Goal: Task Accomplishment & Management: Manage account settings

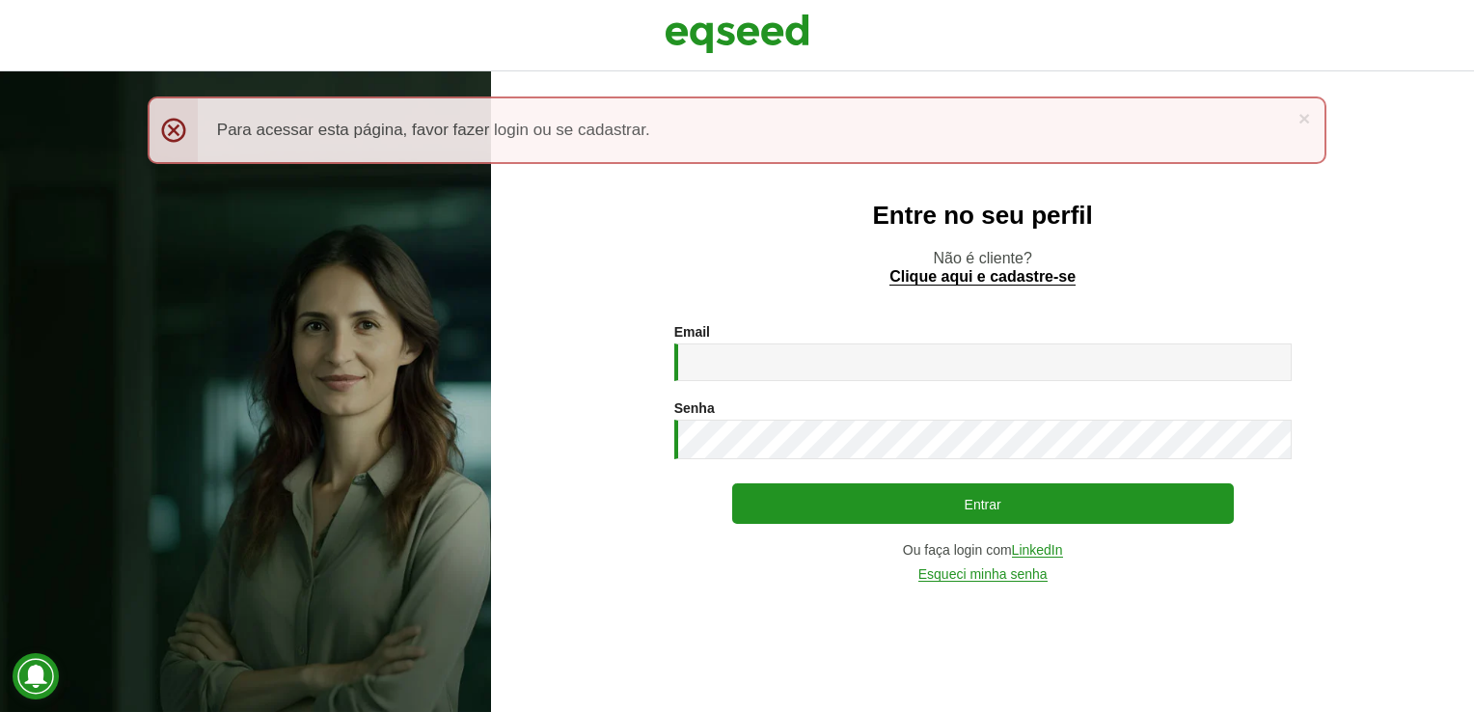
click at [735, 384] on div "Email * Digite seu endereço de e-mail. Senha * Digite a senha que será usada em…" at bounding box center [982, 453] width 617 height 258
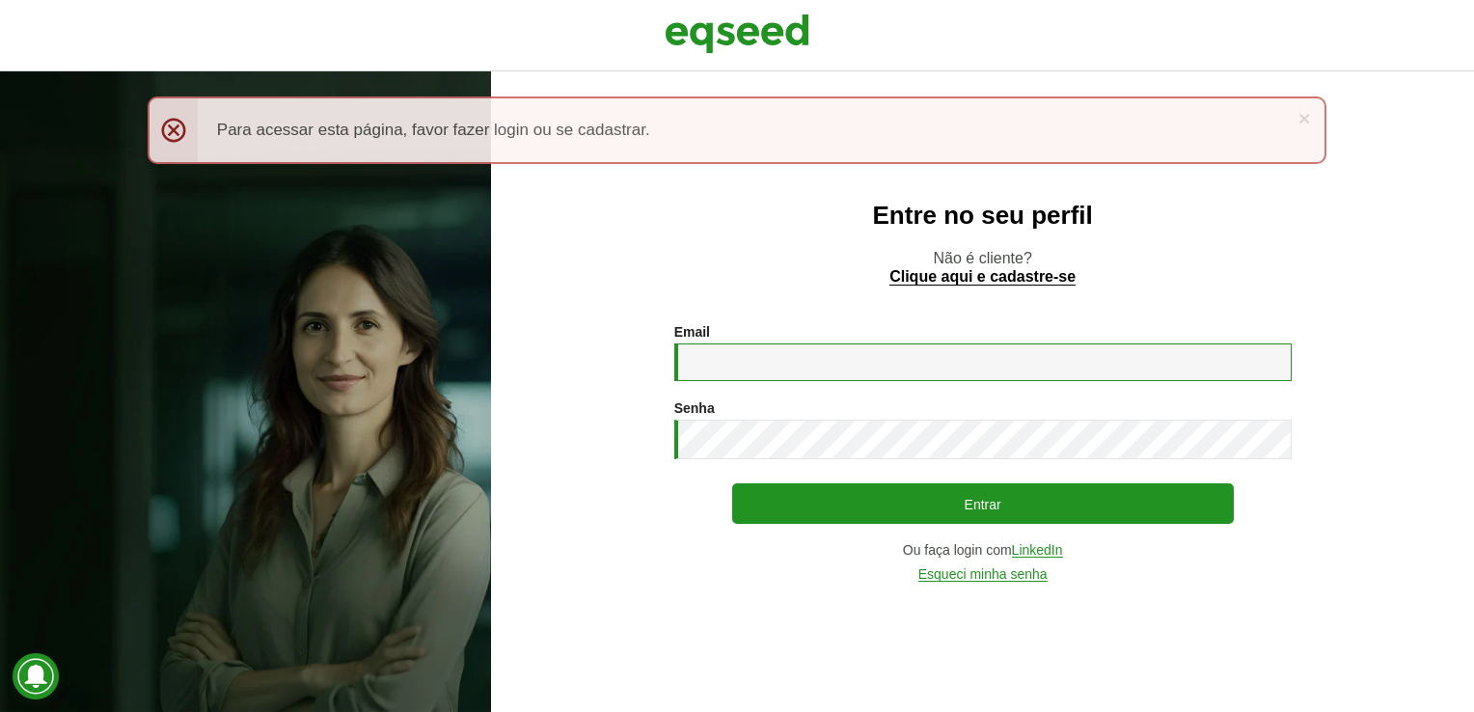
click at [735, 373] on input "Email *" at bounding box center [982, 362] width 617 height 38
type input "**********"
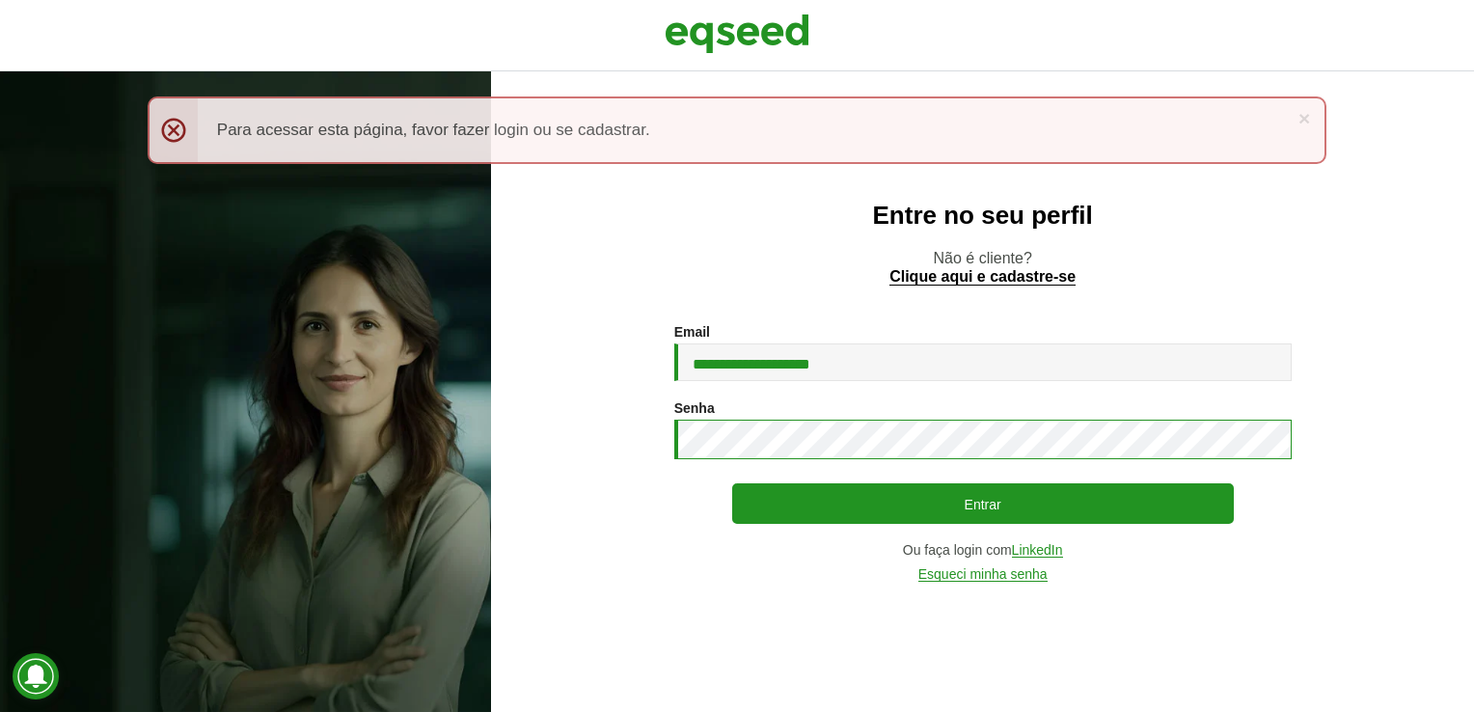
click at [732, 483] on button "Entrar" at bounding box center [983, 503] width 502 height 41
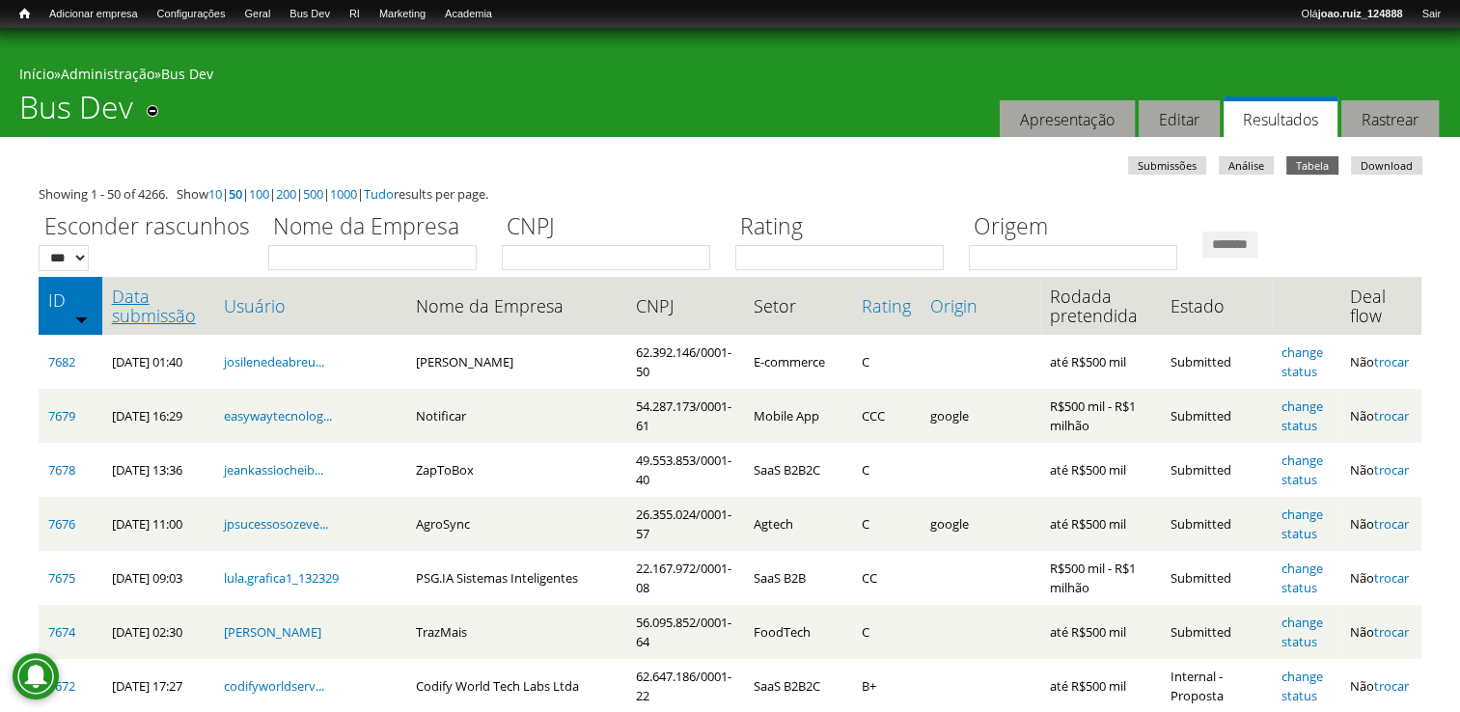
click at [165, 311] on link "Data submissão" at bounding box center [158, 306] width 93 height 39
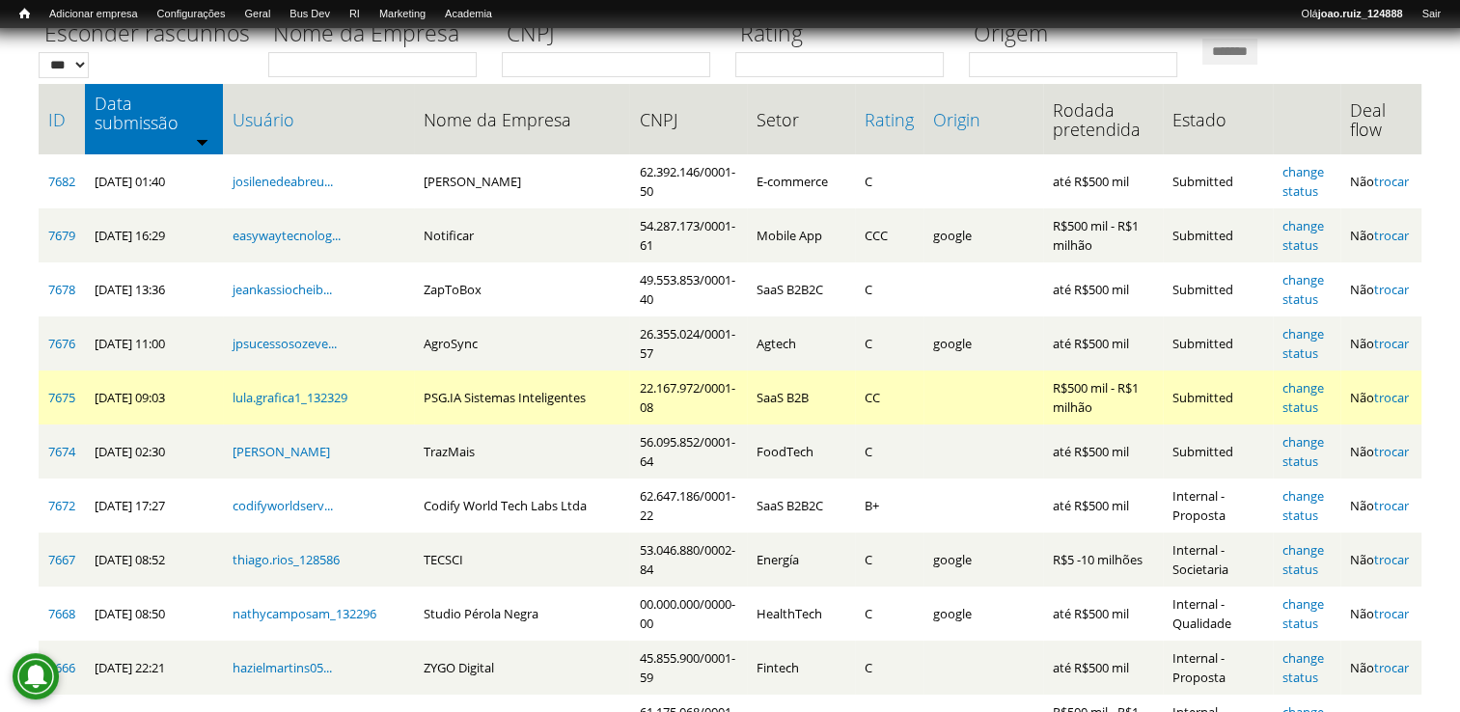
scroll to position [96, 0]
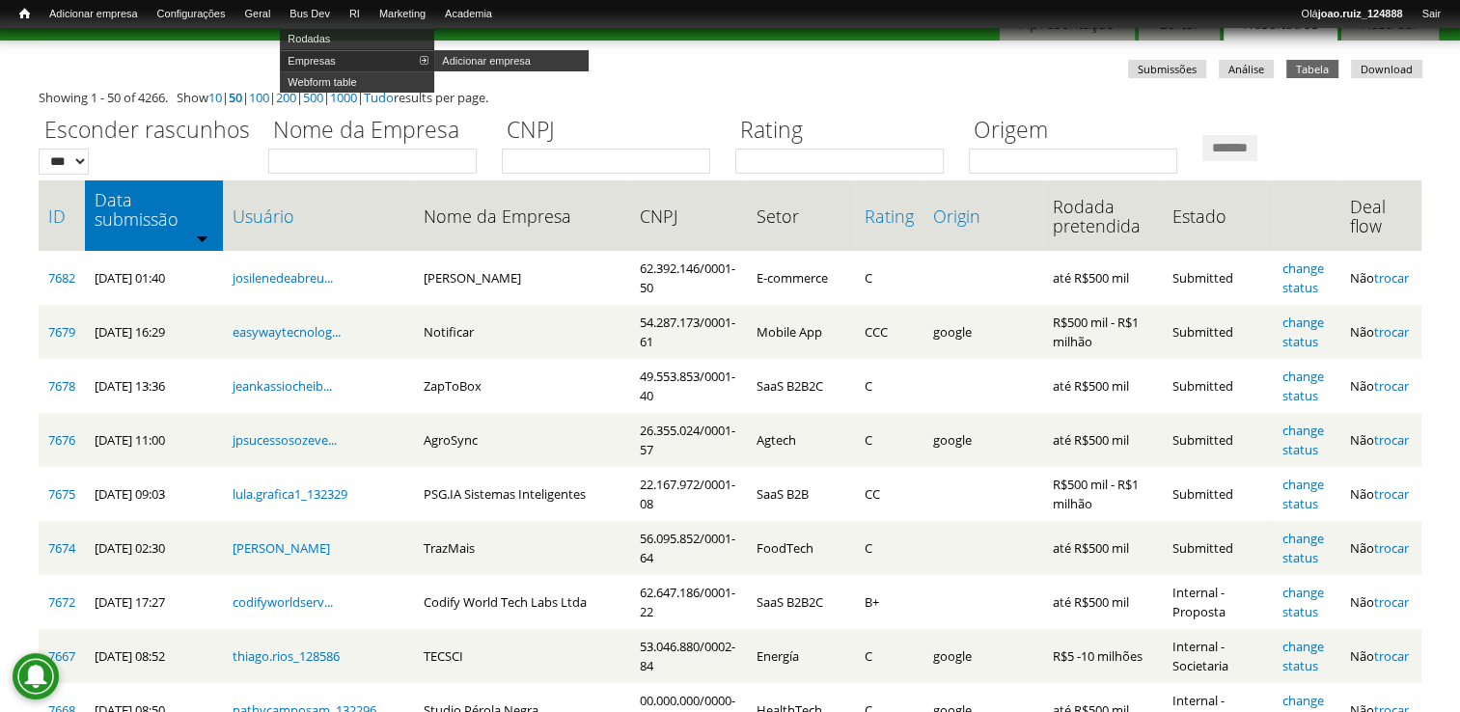
click at [335, 64] on link "Empresas" at bounding box center [357, 60] width 154 height 21
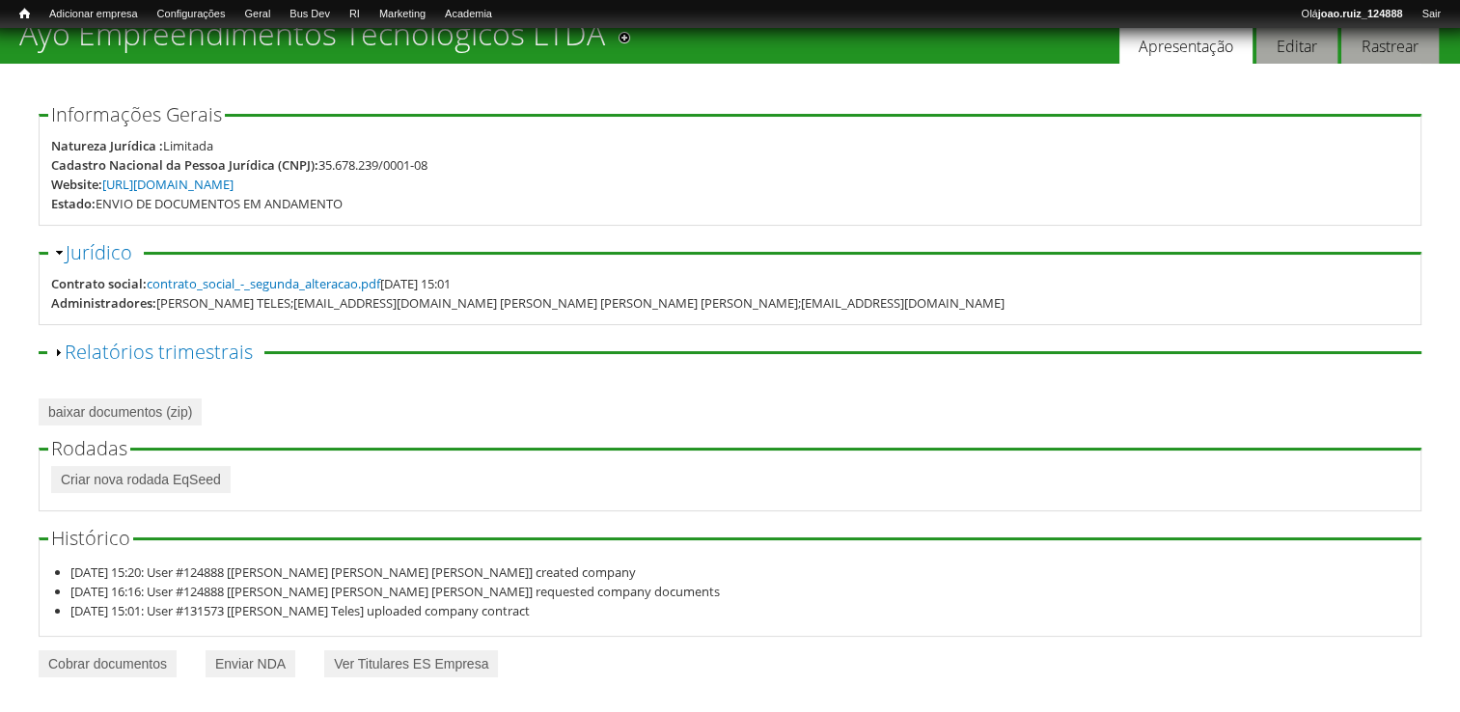
scroll to position [75, 0]
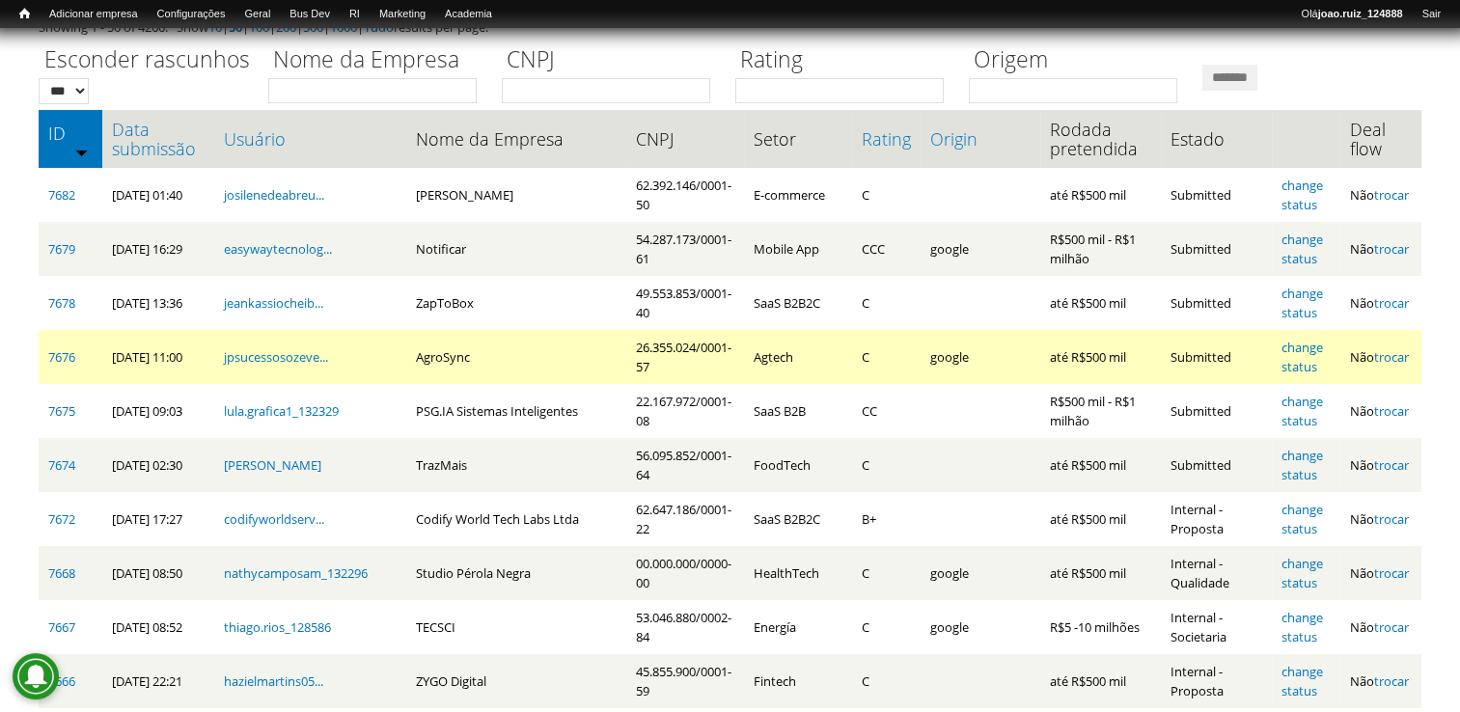
scroll to position [193, 0]
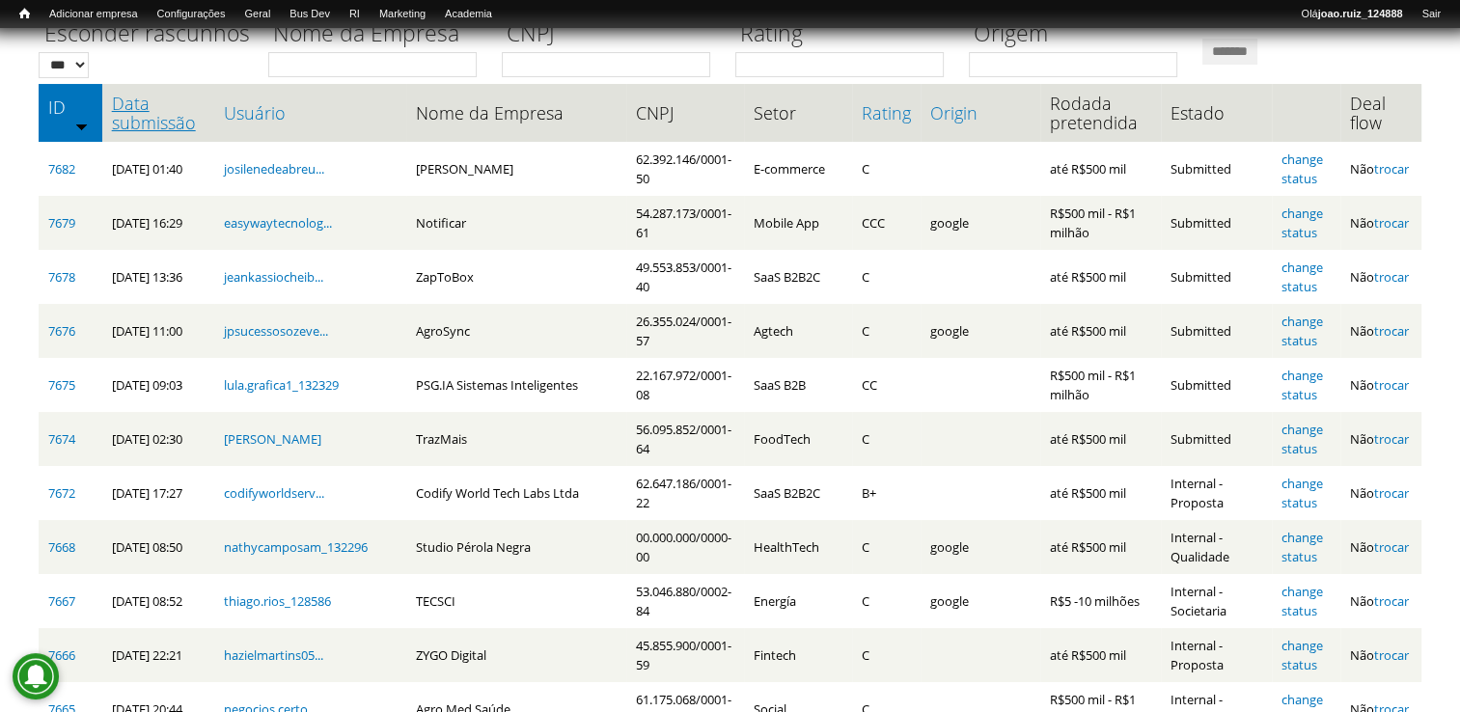
click at [119, 102] on link "Data submissão" at bounding box center [158, 113] width 93 height 39
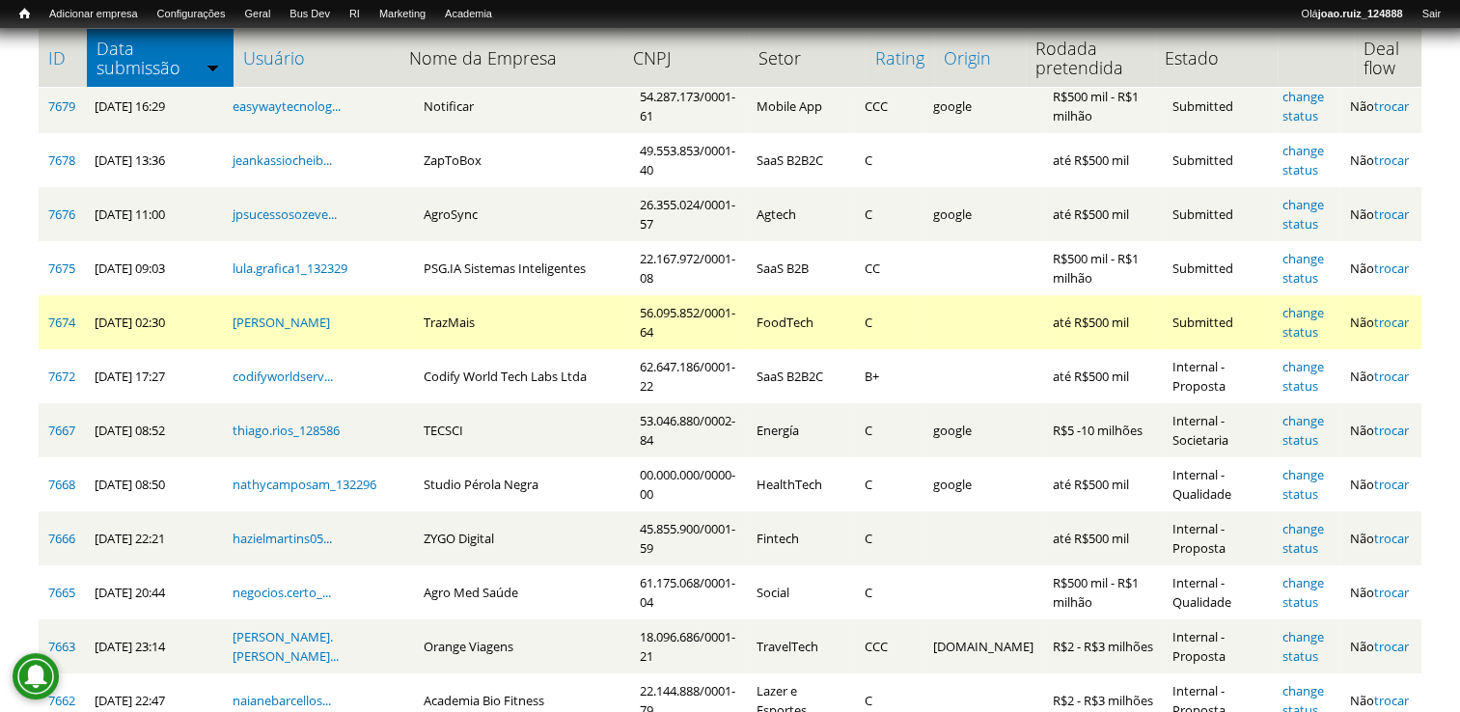
scroll to position [289, 0]
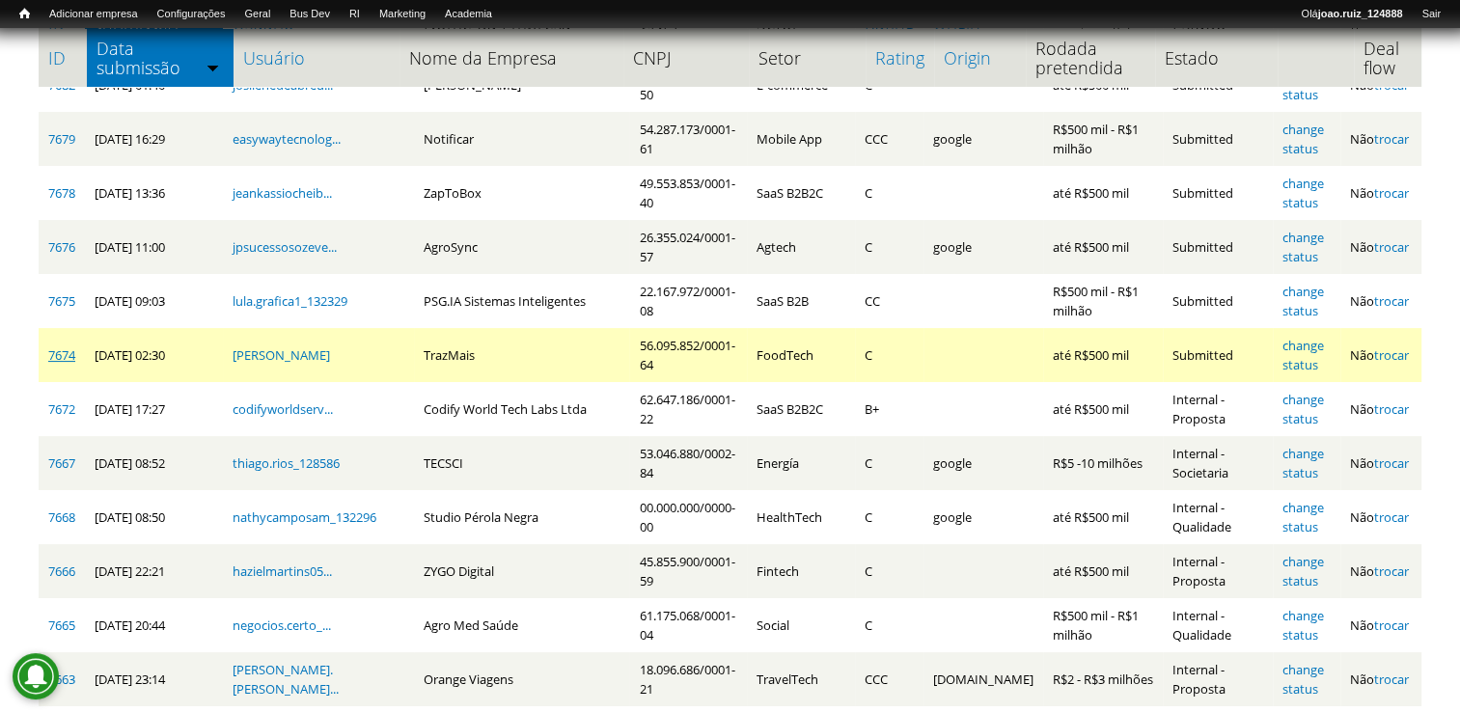
click at [69, 346] on link "7674" at bounding box center [61, 354] width 27 height 17
click at [56, 347] on link "7674" at bounding box center [61, 354] width 27 height 17
click at [1307, 337] on link "change status" at bounding box center [1302, 355] width 41 height 37
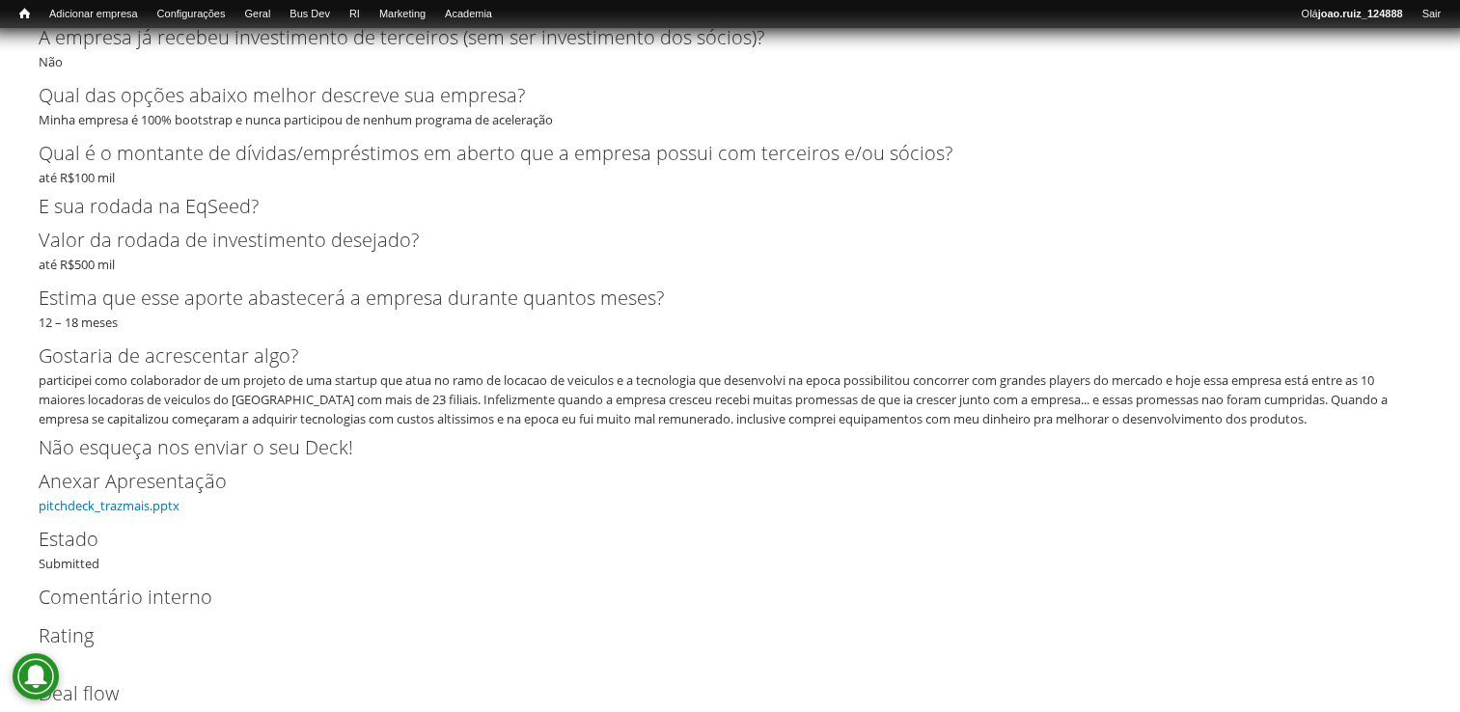
scroll to position [2616, 0]
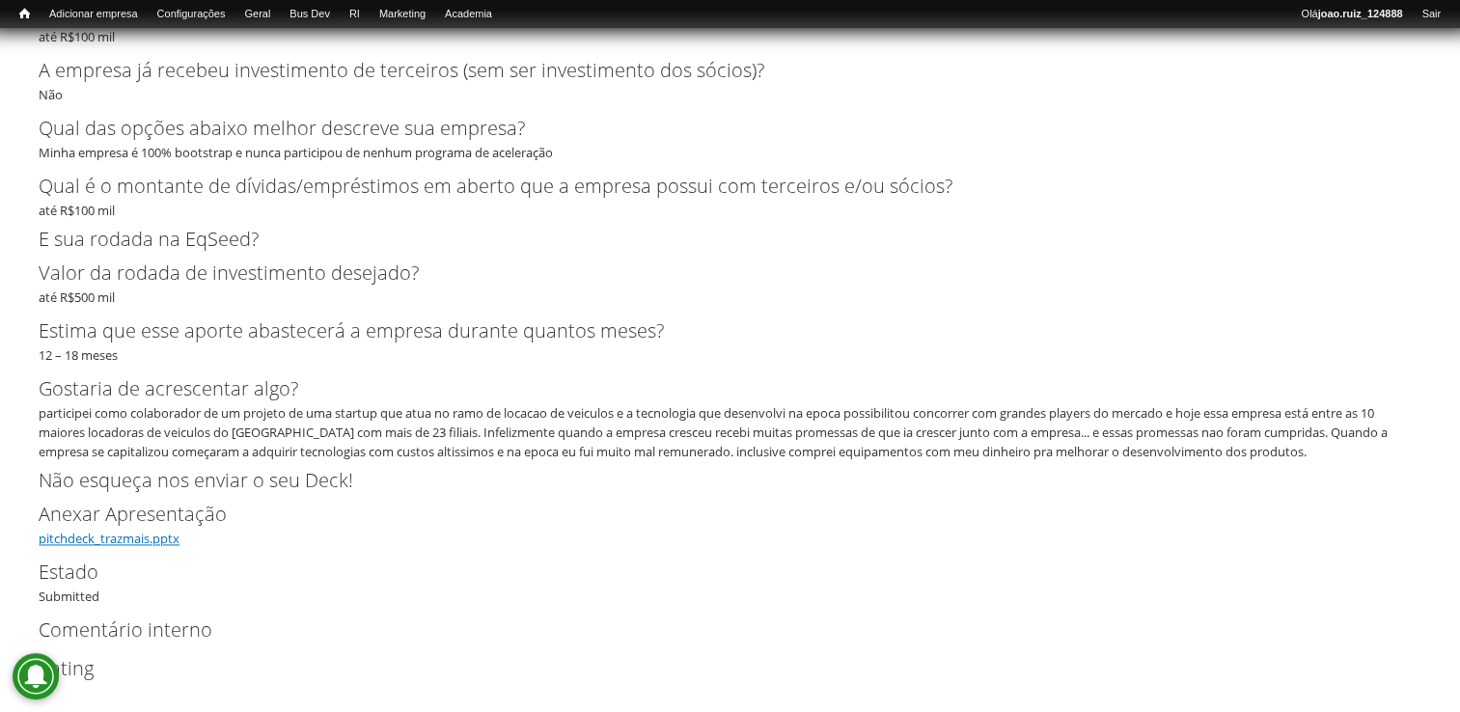
click at [156, 536] on link "pitchdeck_trazmais.pptx" at bounding box center [109, 538] width 141 height 17
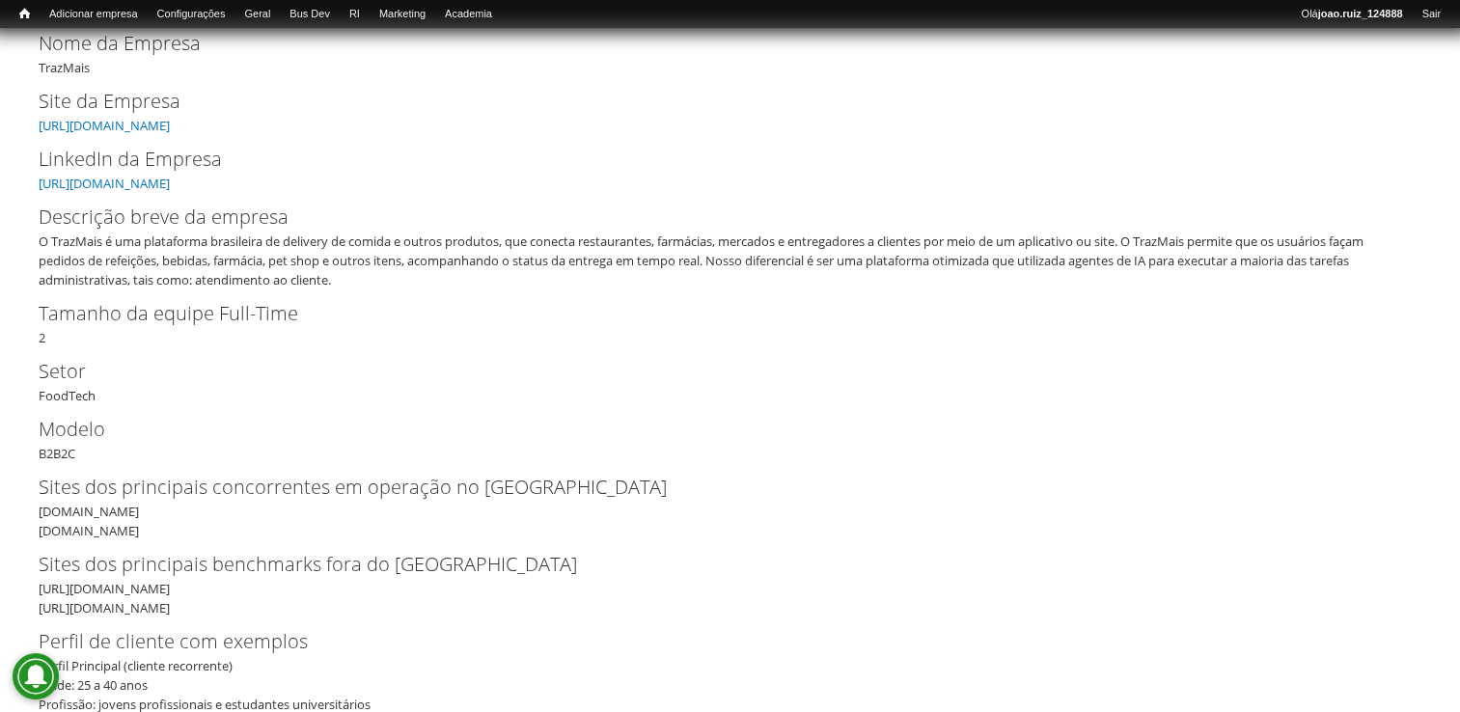
scroll to position [205, 0]
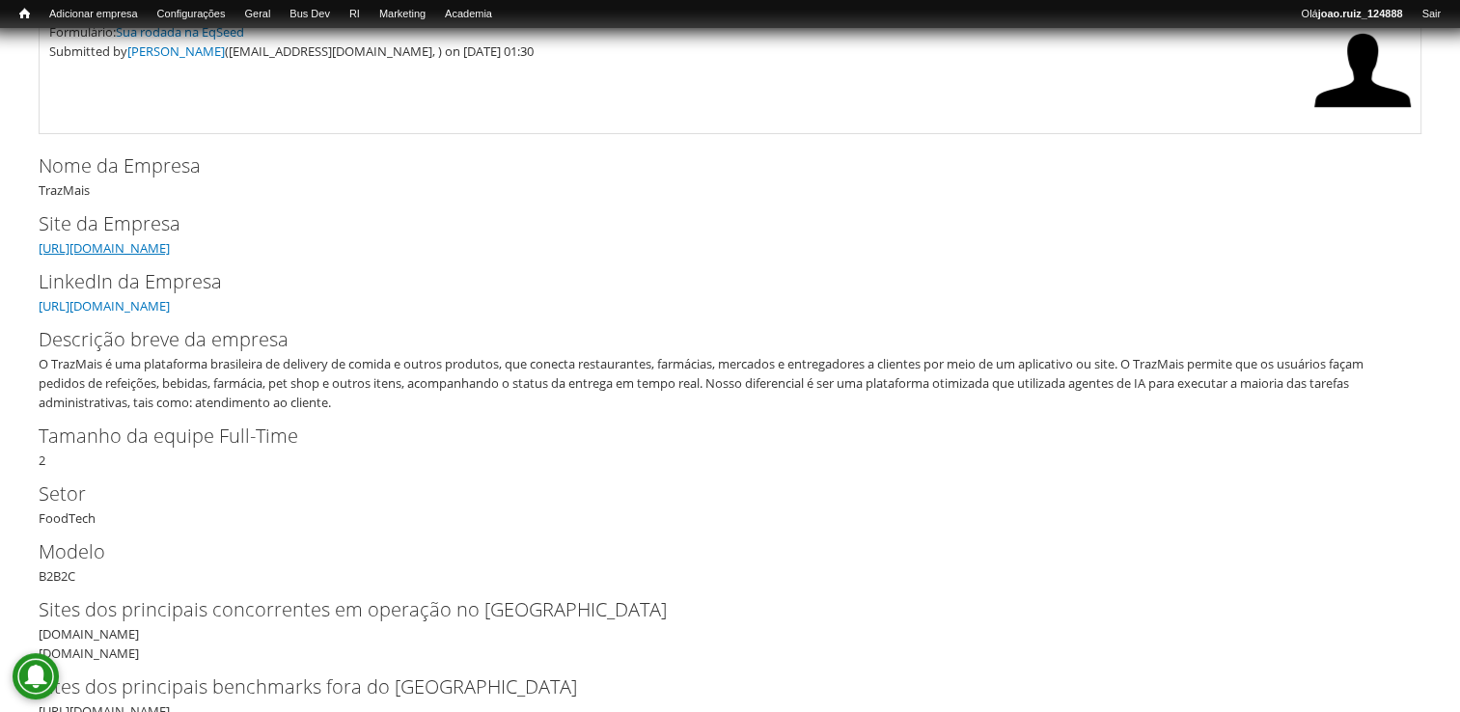
click at [170, 245] on link "[URL][DOMAIN_NAME]" at bounding box center [104, 247] width 131 height 17
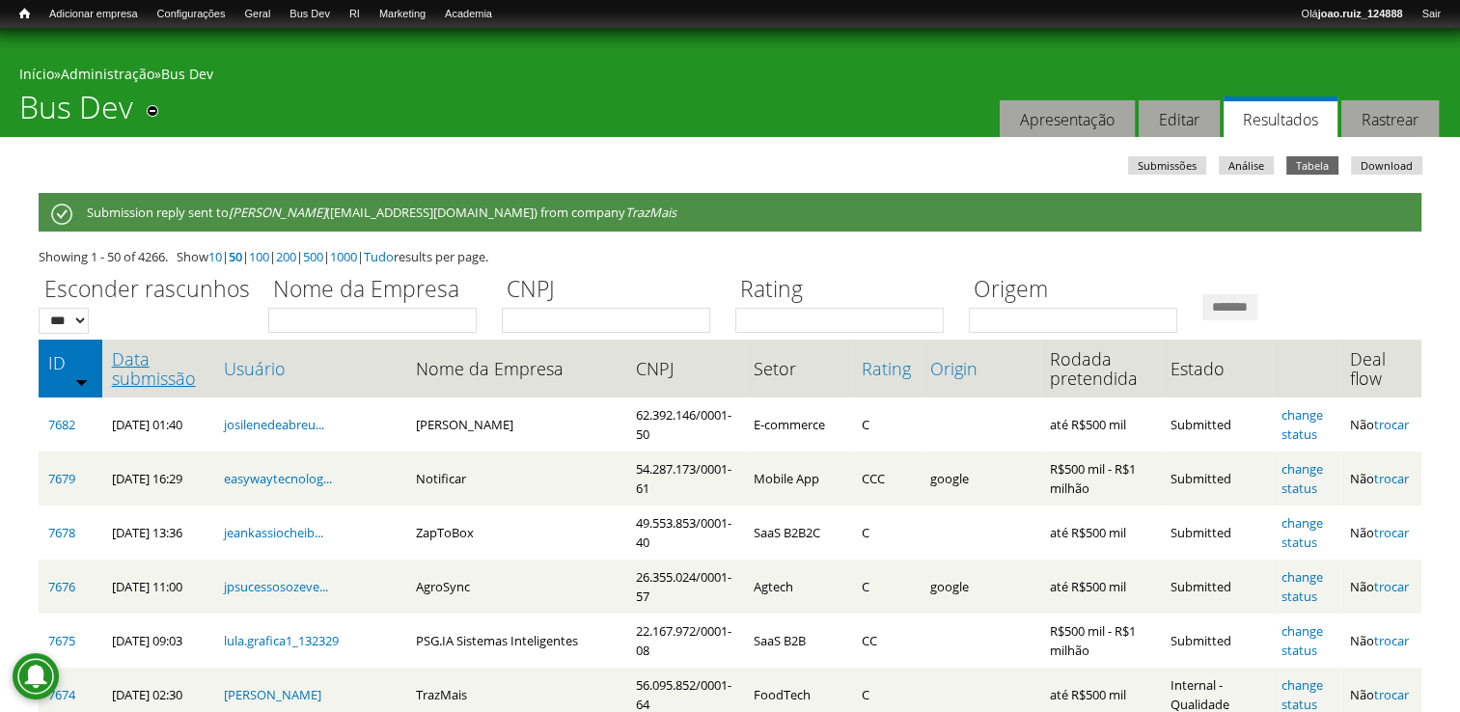
click at [190, 381] on link "Data submissão" at bounding box center [158, 368] width 93 height 39
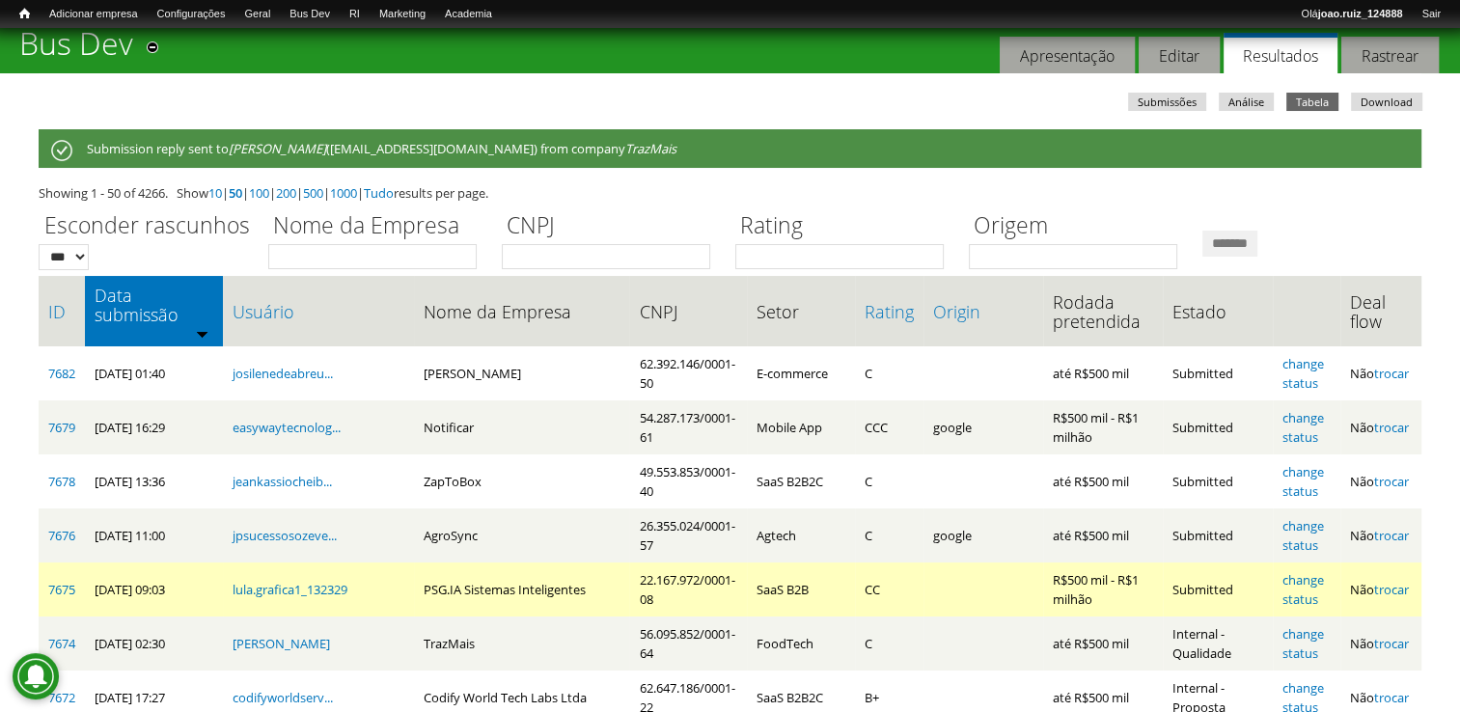
scroll to position [193, 0]
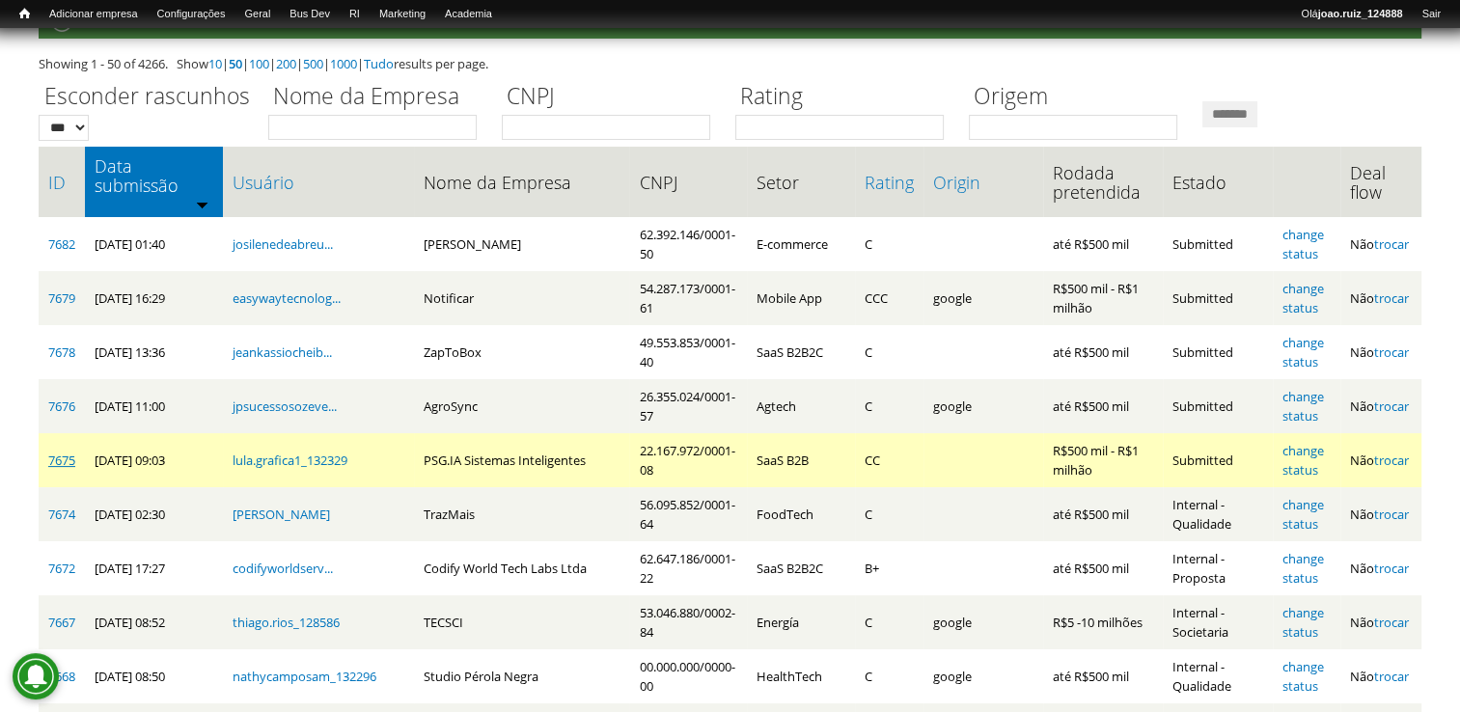
click at [67, 453] on link "7675" at bounding box center [61, 459] width 27 height 17
click at [1298, 446] on link "change status" at bounding box center [1302, 460] width 41 height 37
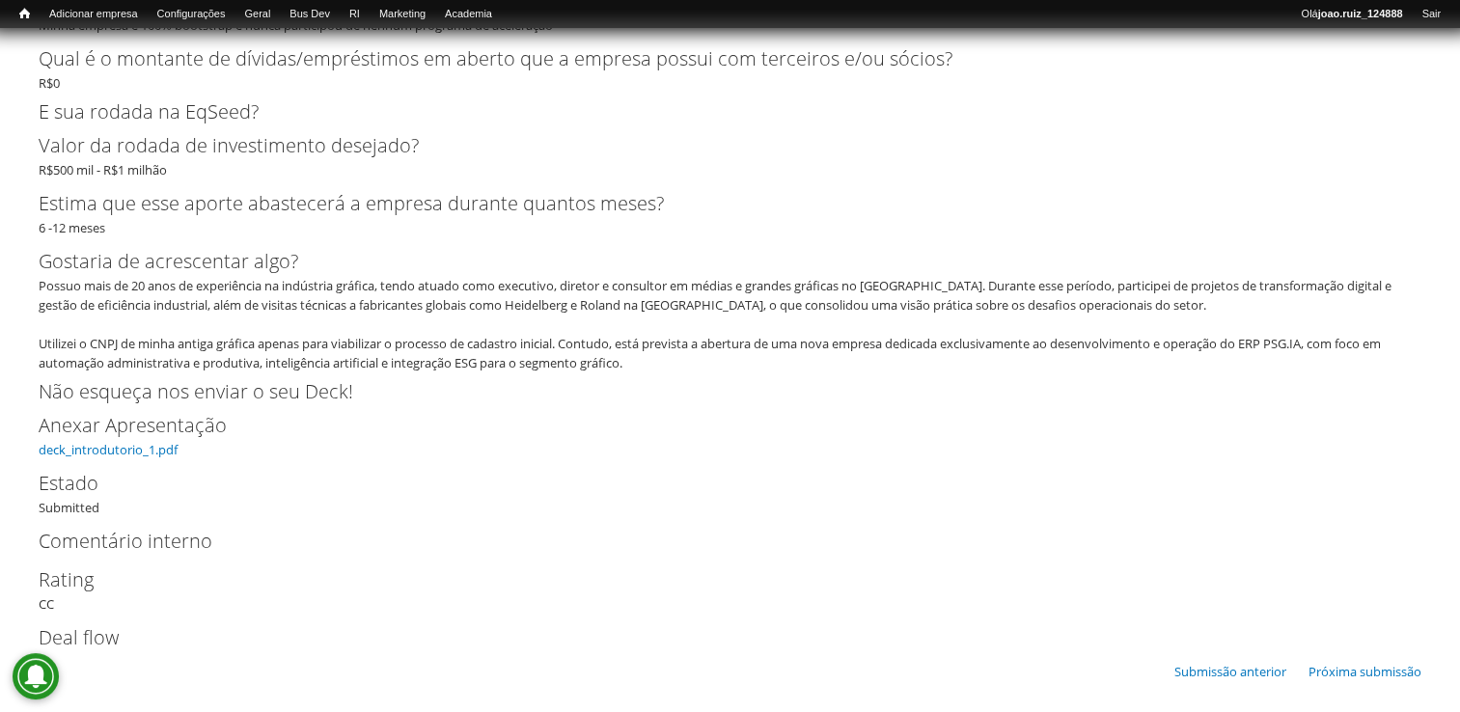
scroll to position [4932, 0]
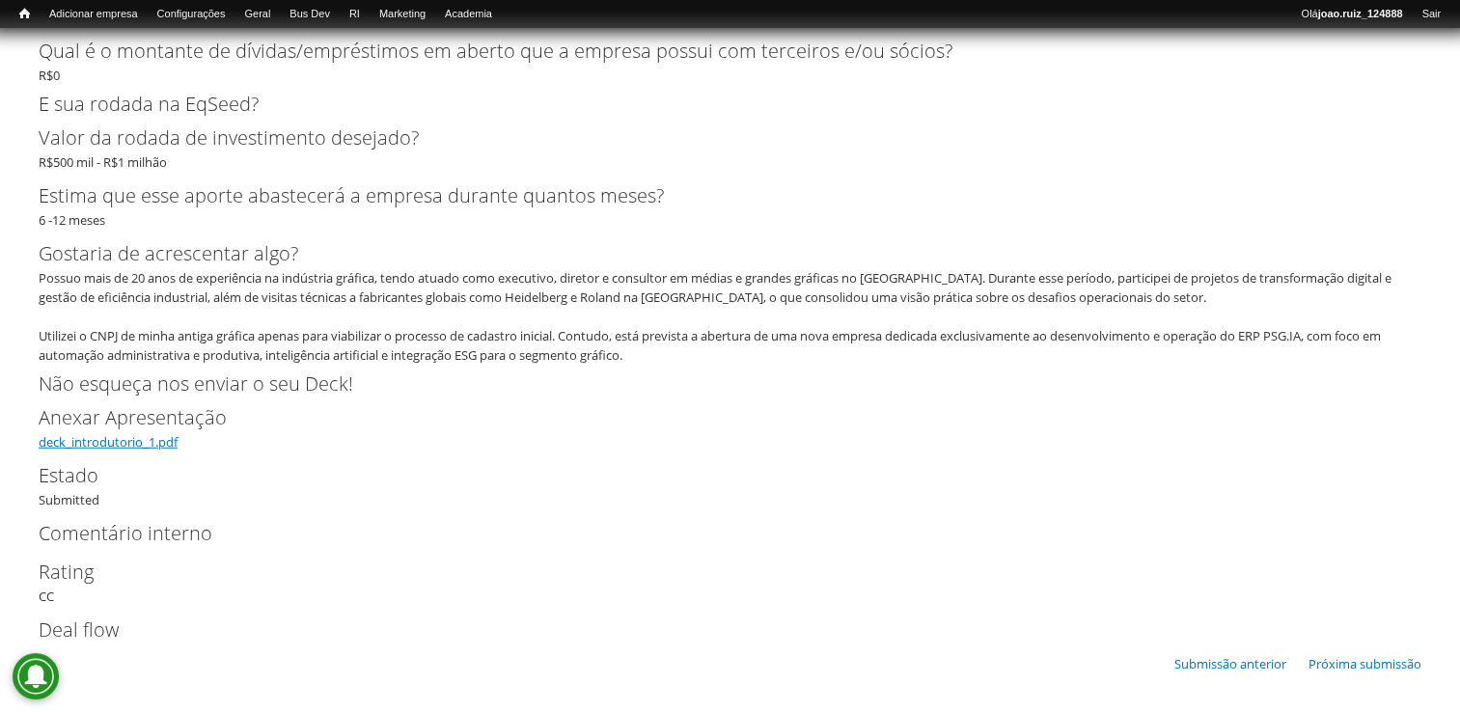
click at [110, 438] on link "deck_introdutorio_1.pdf" at bounding box center [108, 441] width 139 height 17
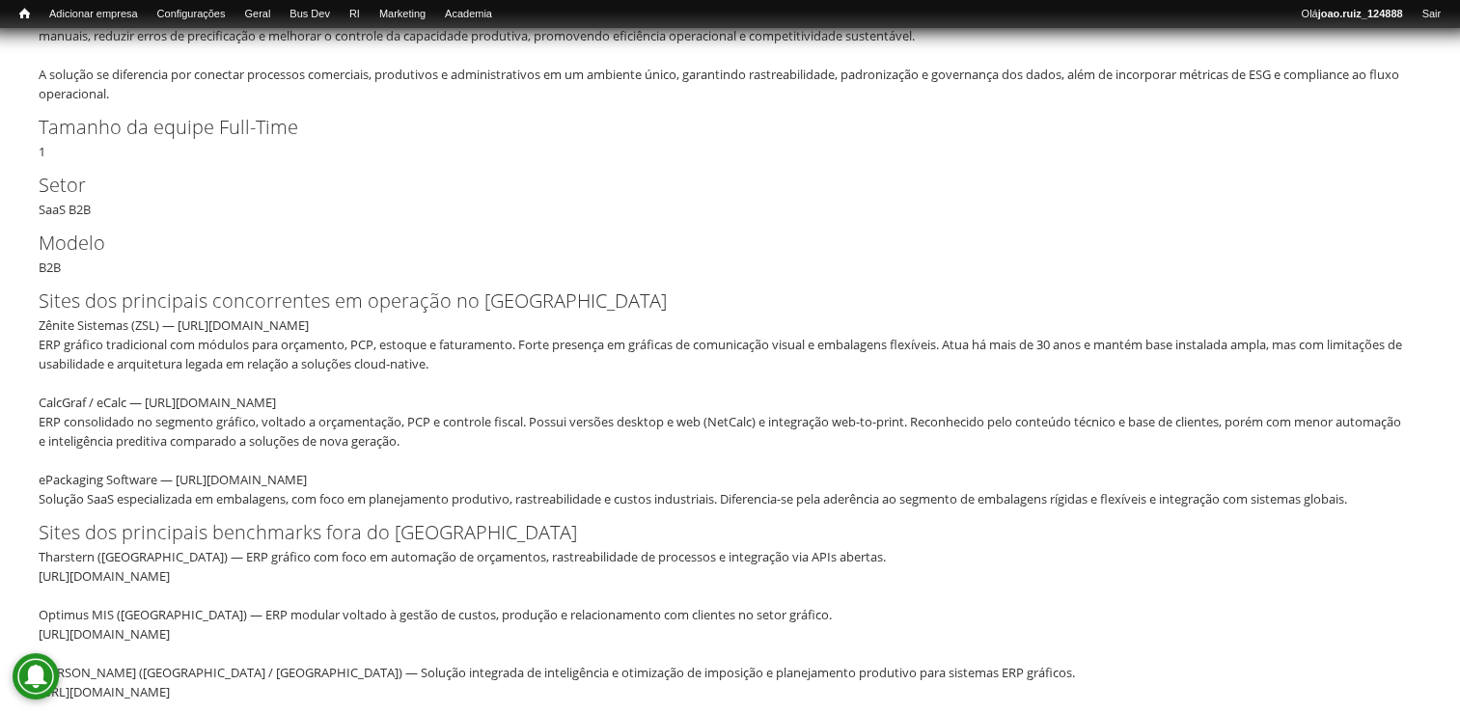
scroll to position [205, 0]
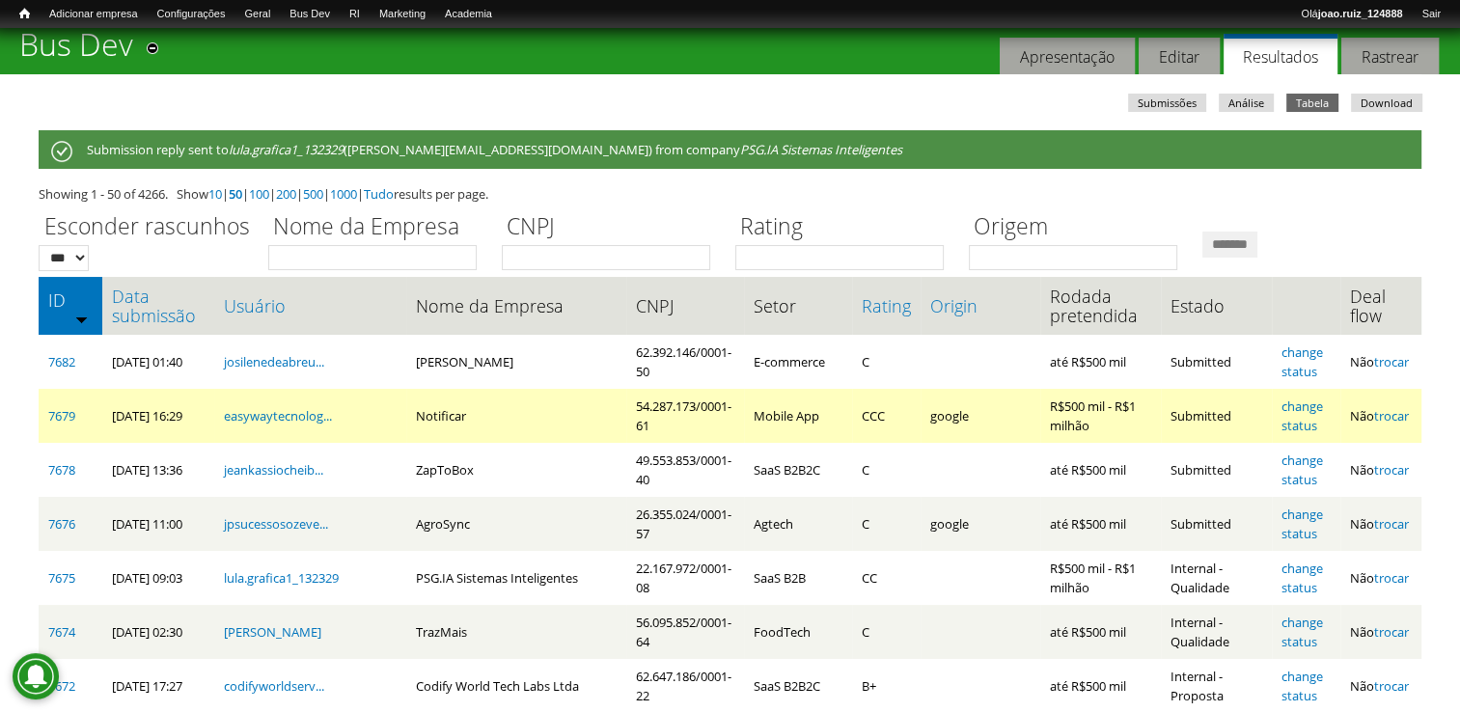
scroll to position [96, 0]
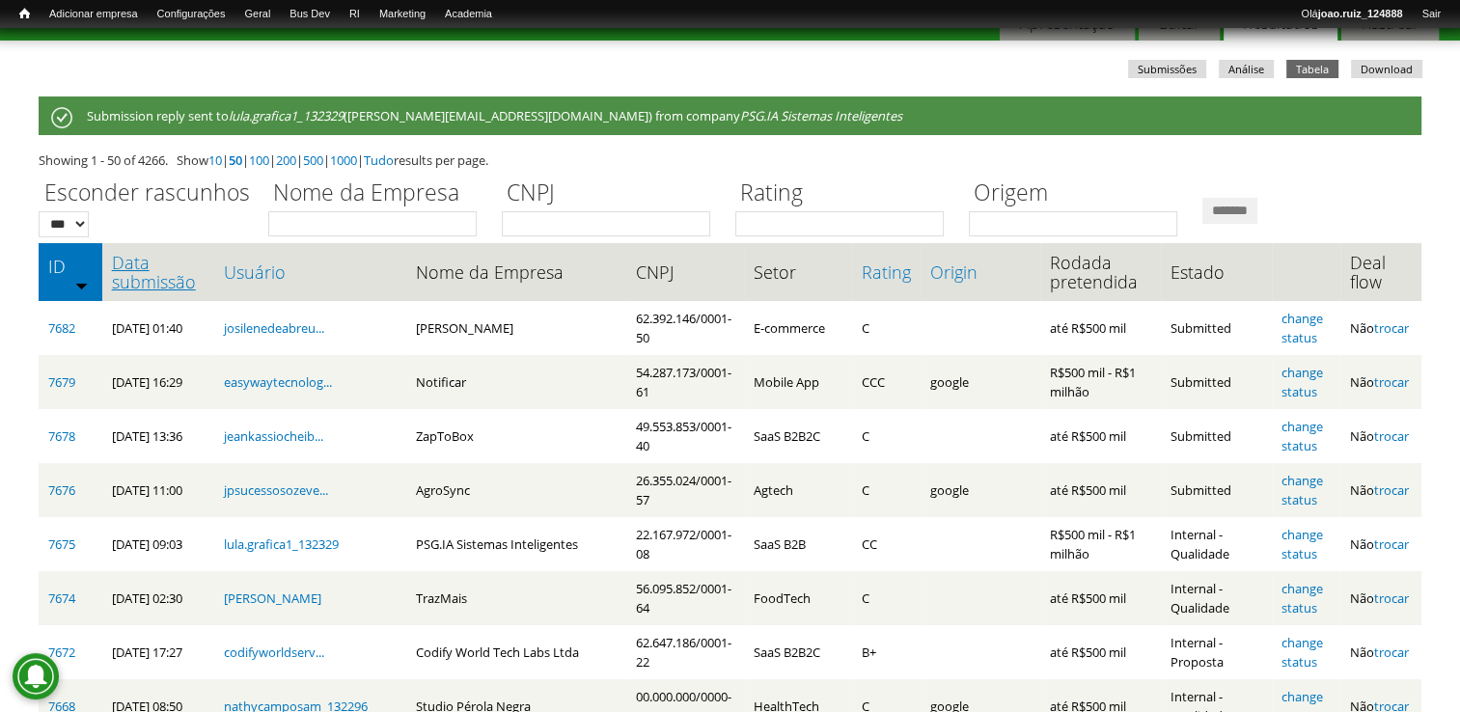
click at [140, 291] on link "Data submissão" at bounding box center [158, 272] width 93 height 39
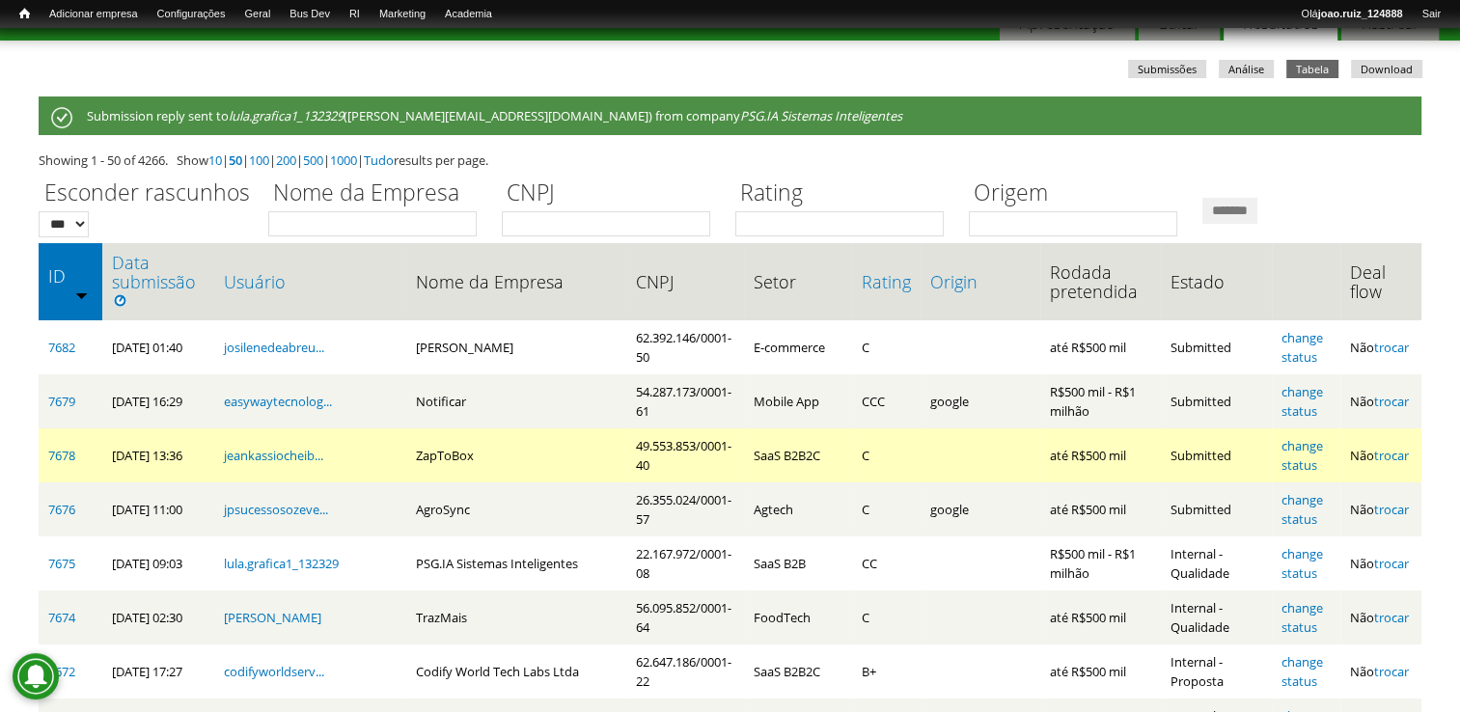
scroll to position [193, 0]
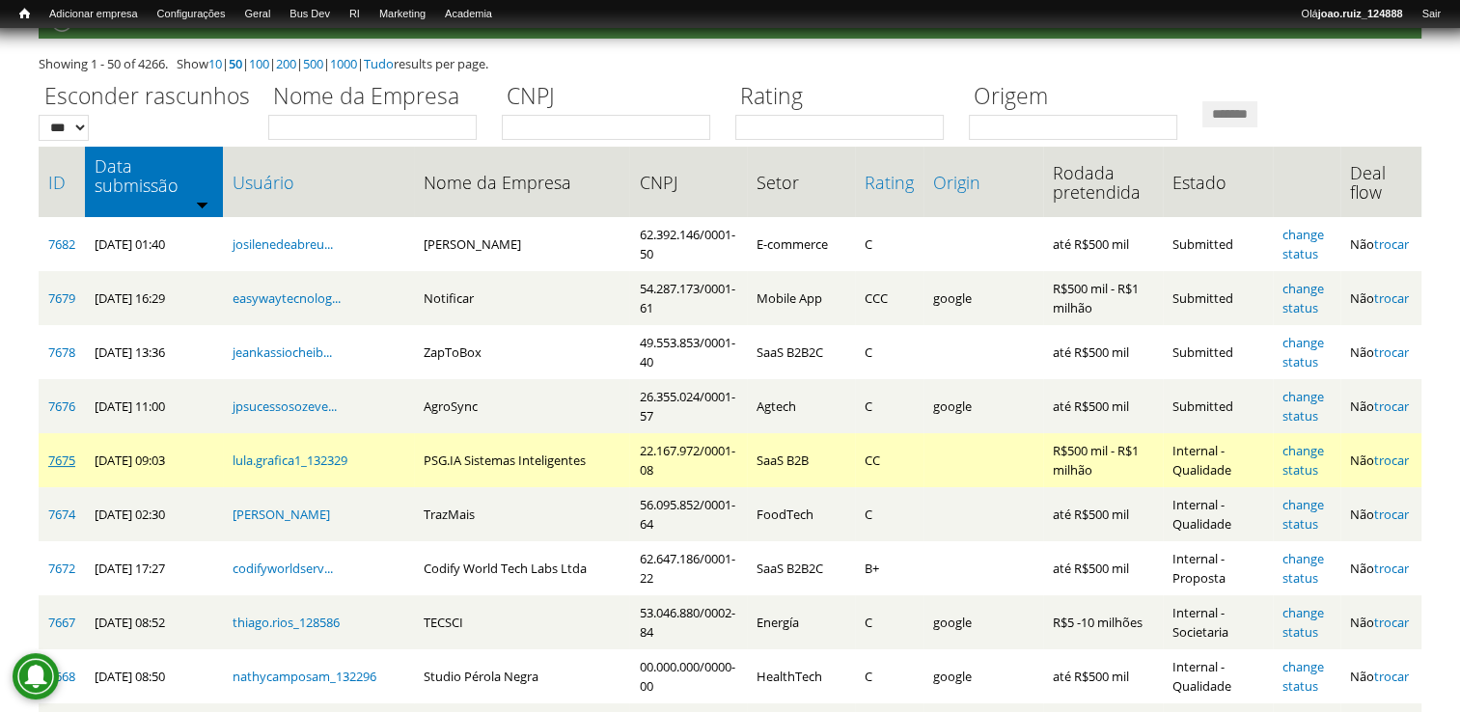
click at [49, 451] on link "7675" at bounding box center [61, 459] width 27 height 17
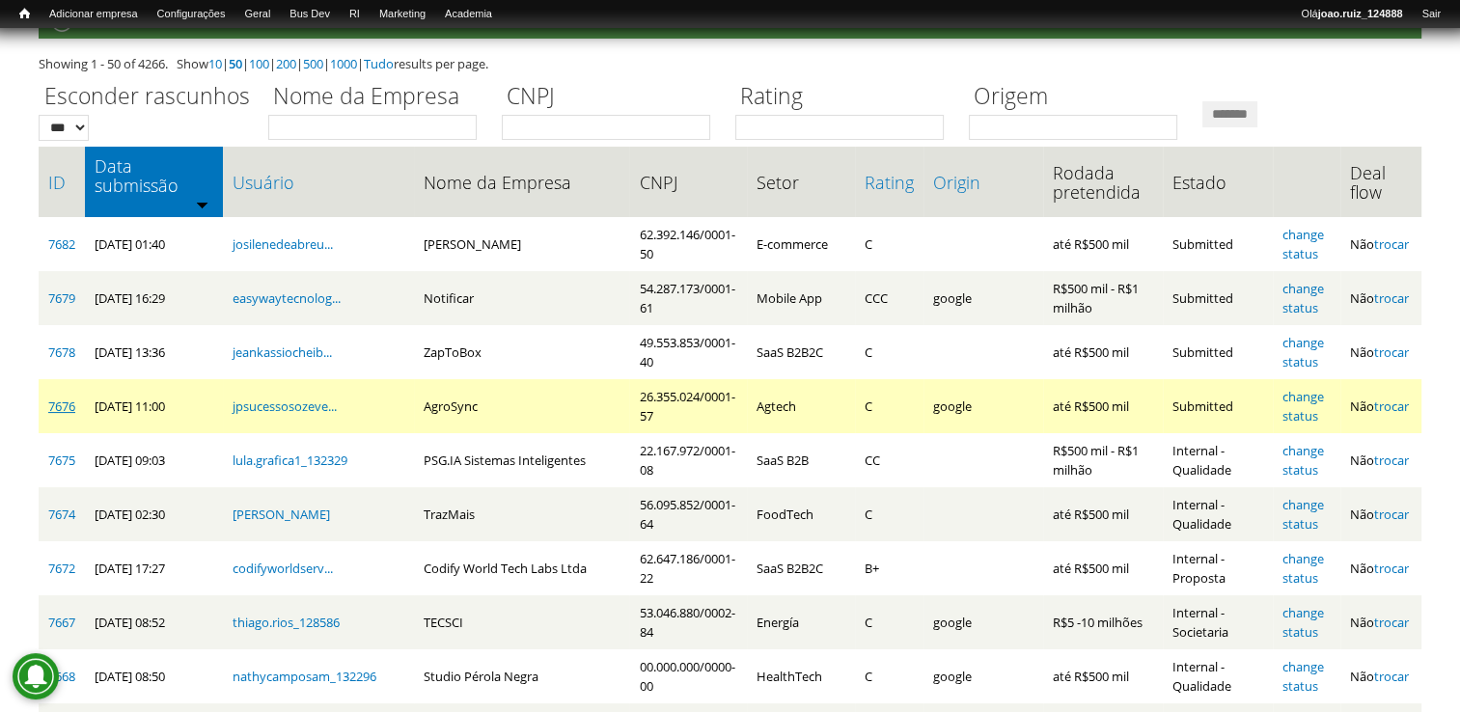
click at [62, 397] on link "7676" at bounding box center [61, 405] width 27 height 17
click at [1309, 388] on link "change status" at bounding box center [1302, 406] width 41 height 37
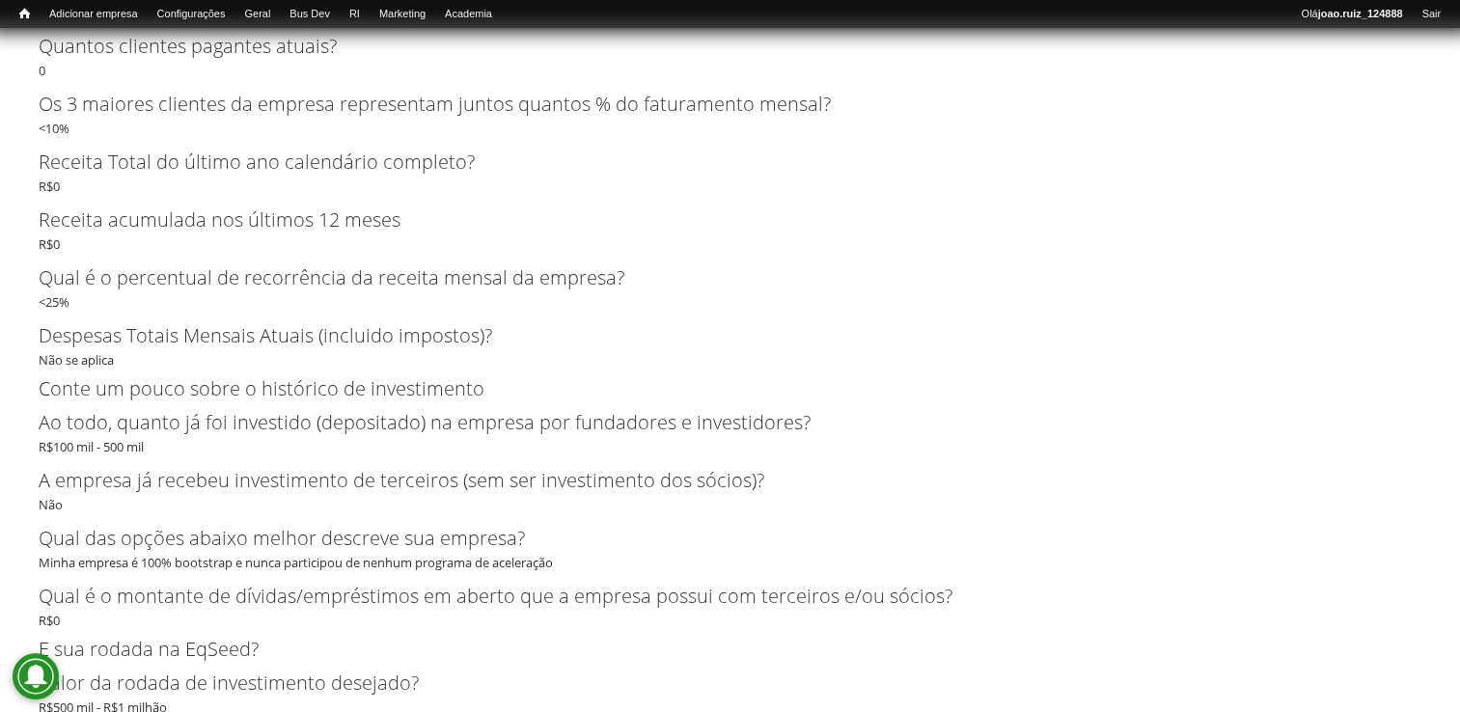
scroll to position [4353, 0]
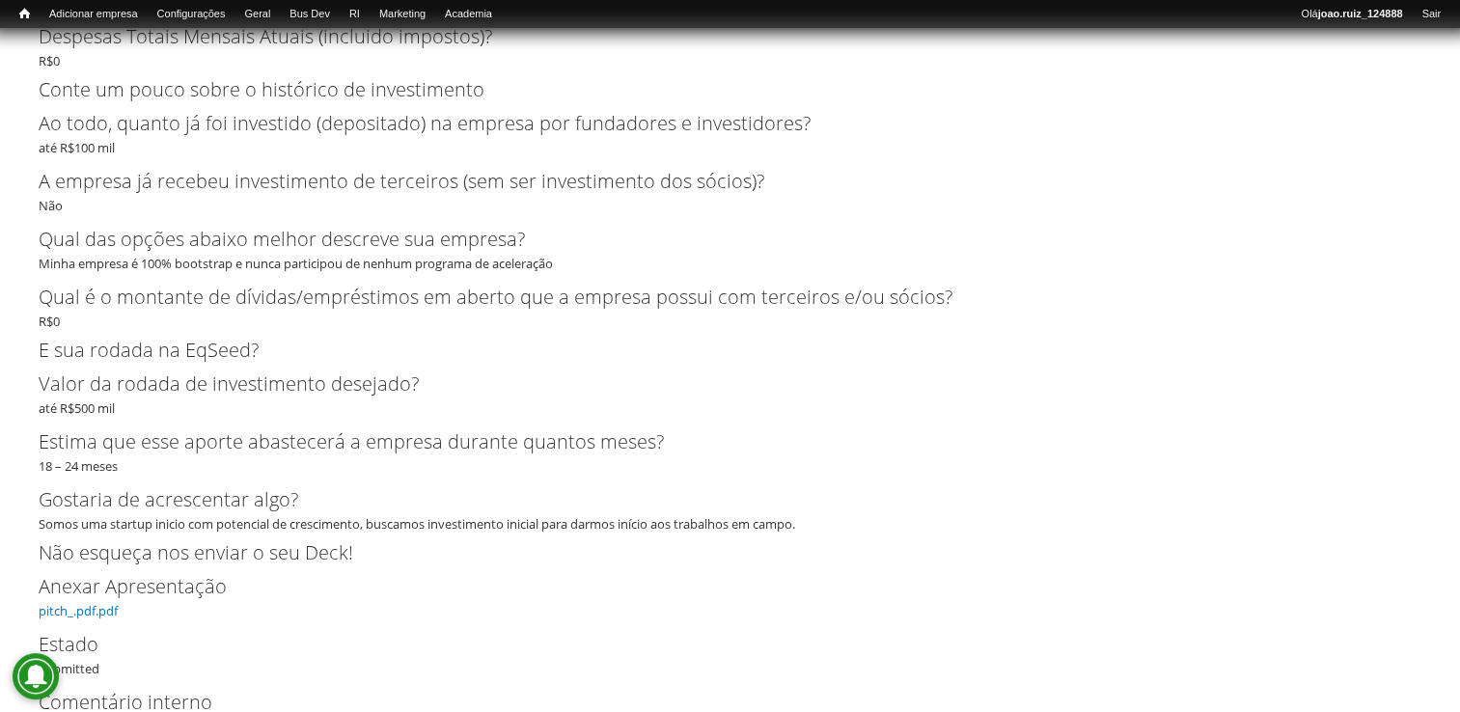
scroll to position [2404, 0]
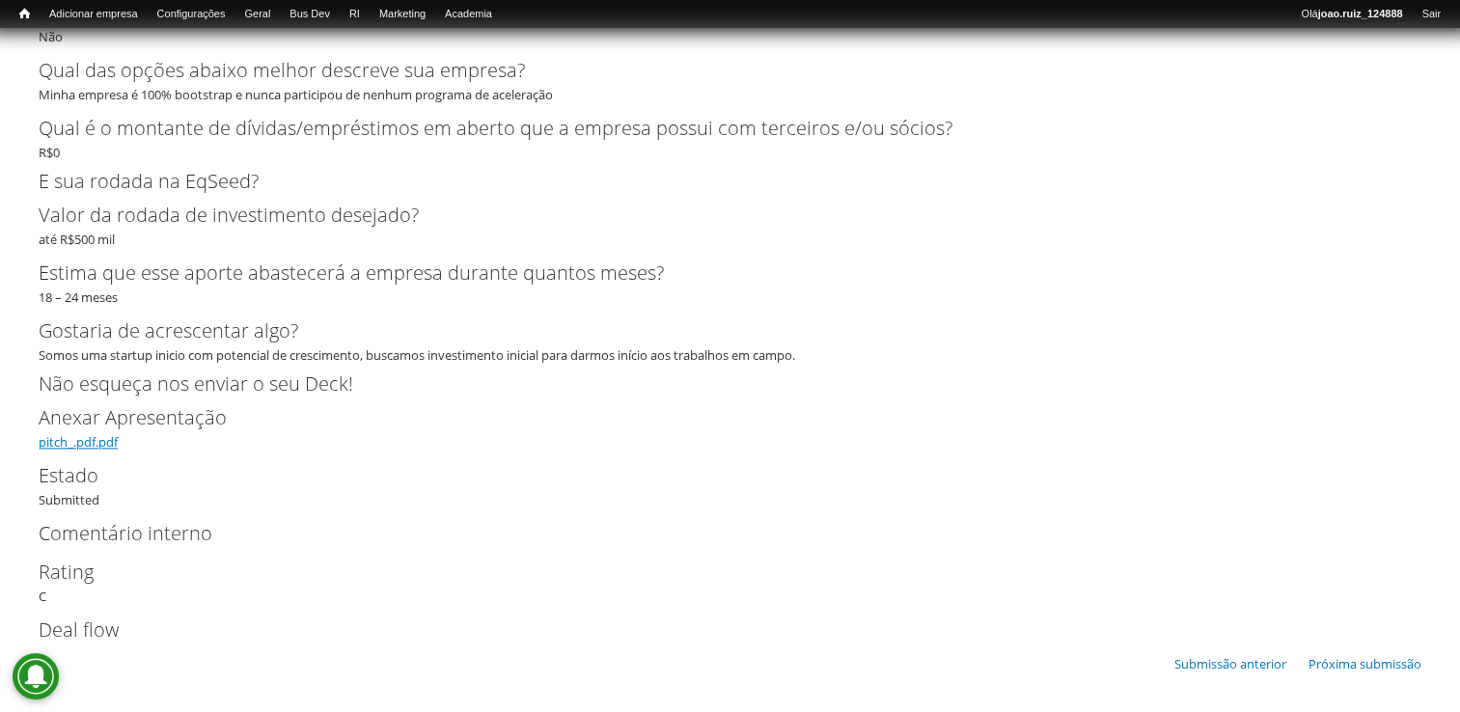
click at [50, 442] on link "pitch_.pdf.pdf" at bounding box center [78, 441] width 79 height 17
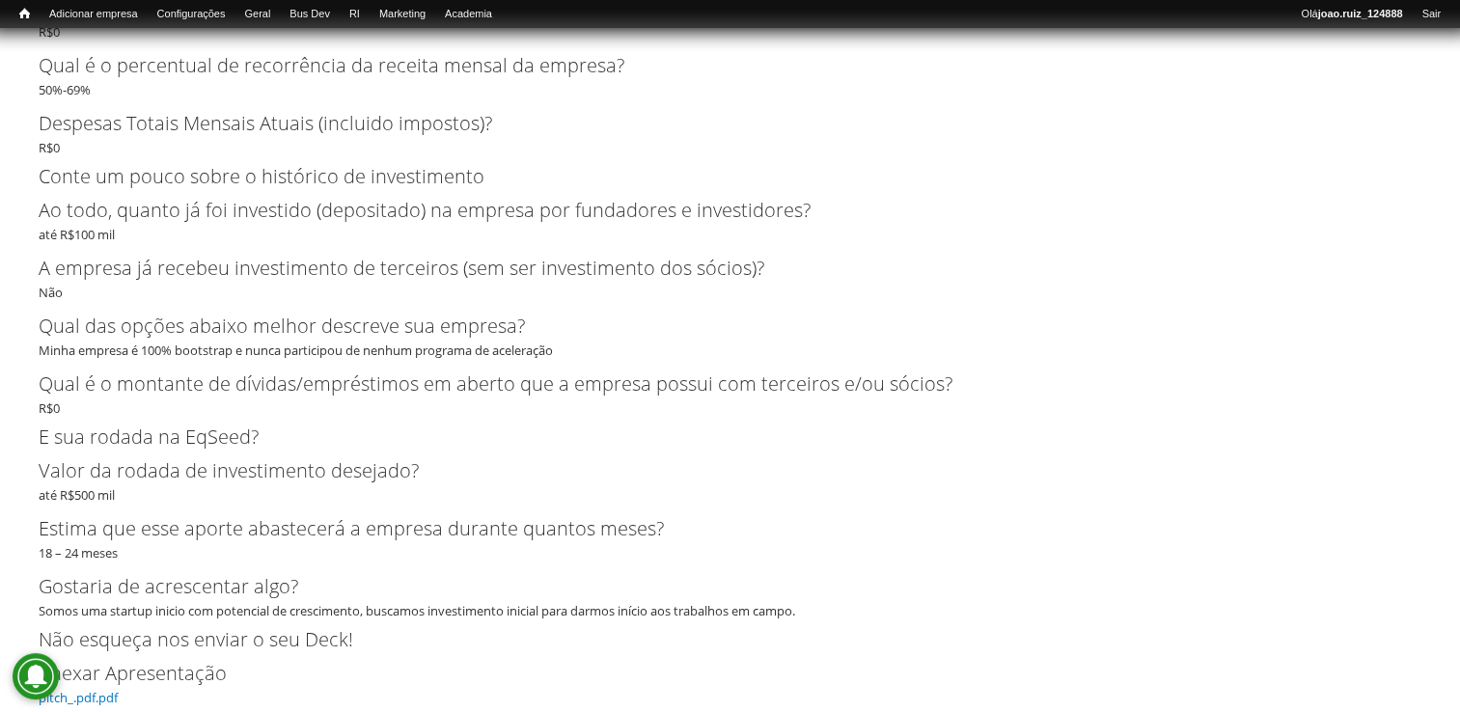
scroll to position [2315, 0]
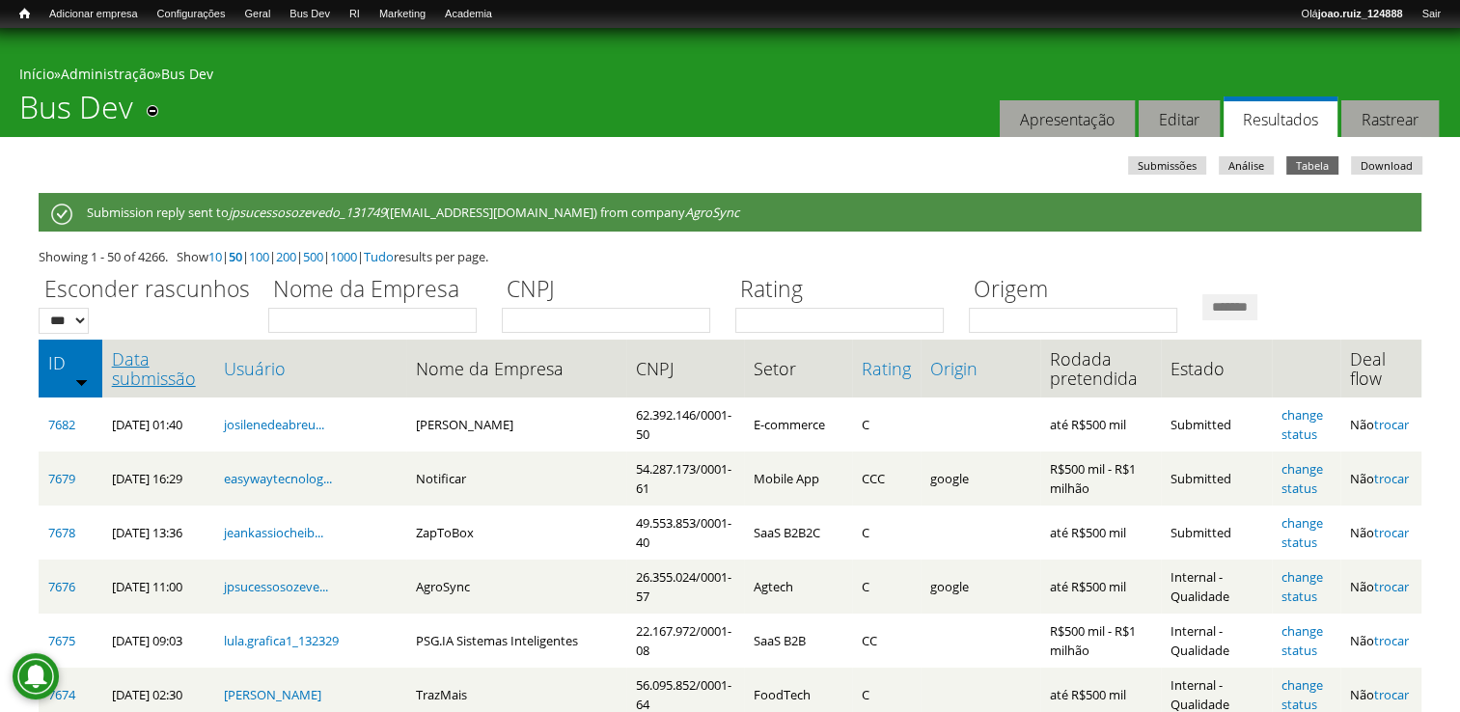
click at [166, 360] on link "Data submissão" at bounding box center [158, 368] width 93 height 39
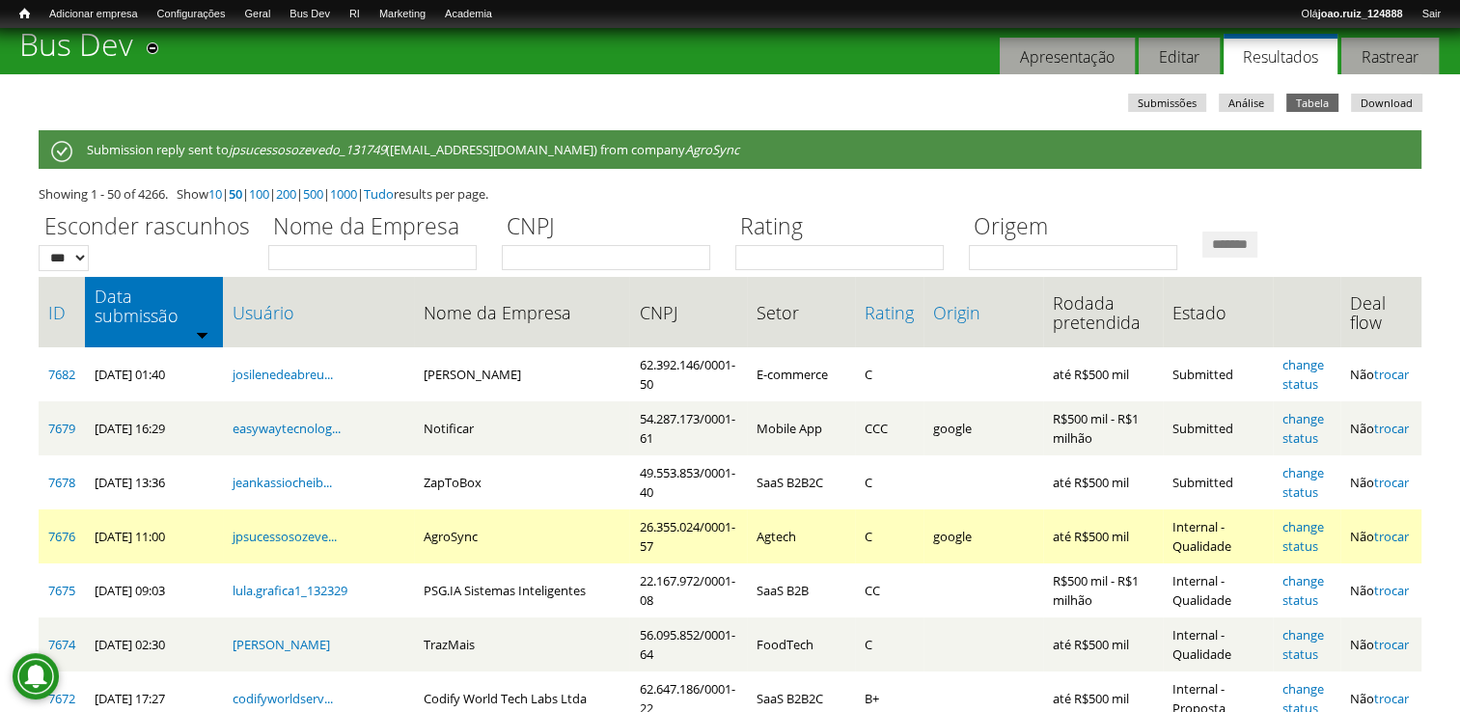
scroll to position [96, 0]
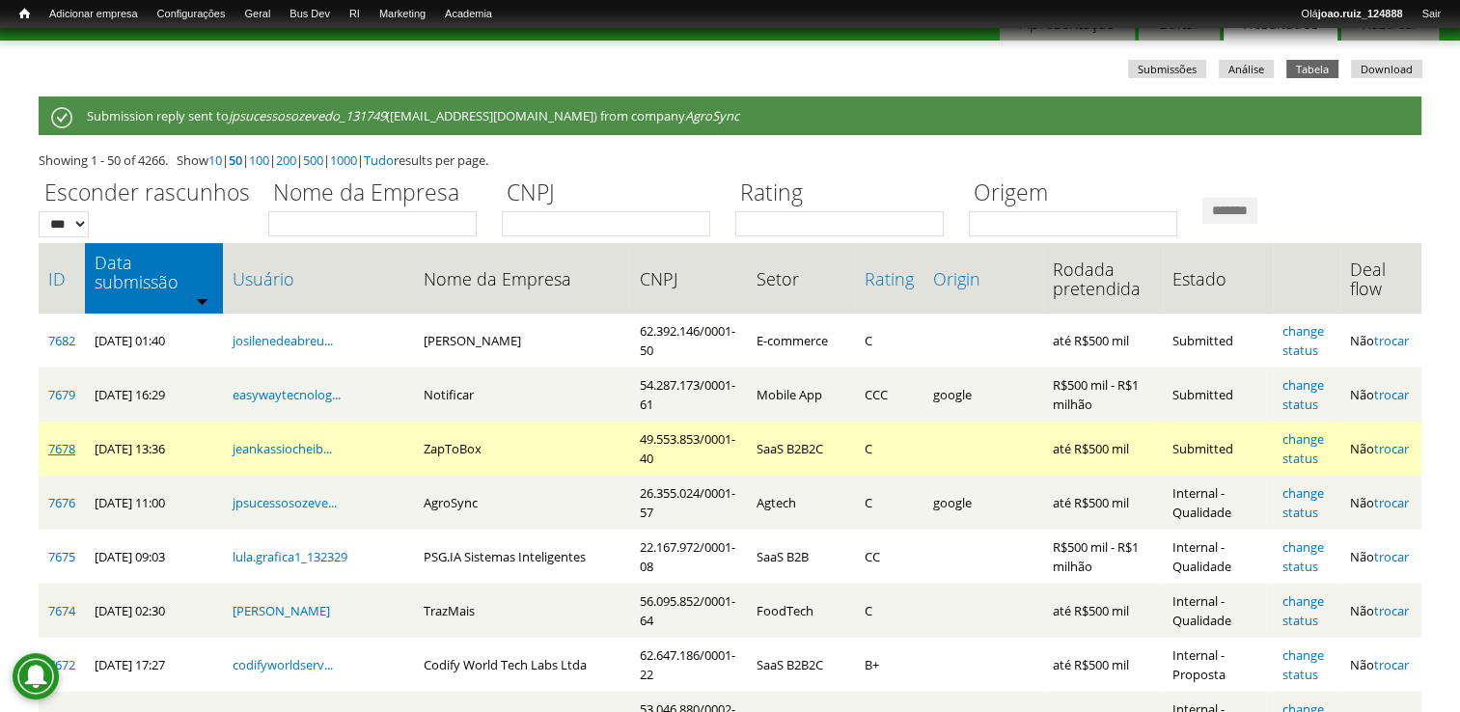
click at [64, 440] on link "7678" at bounding box center [61, 448] width 27 height 17
click at [1314, 431] on link "change status" at bounding box center [1302, 448] width 41 height 37
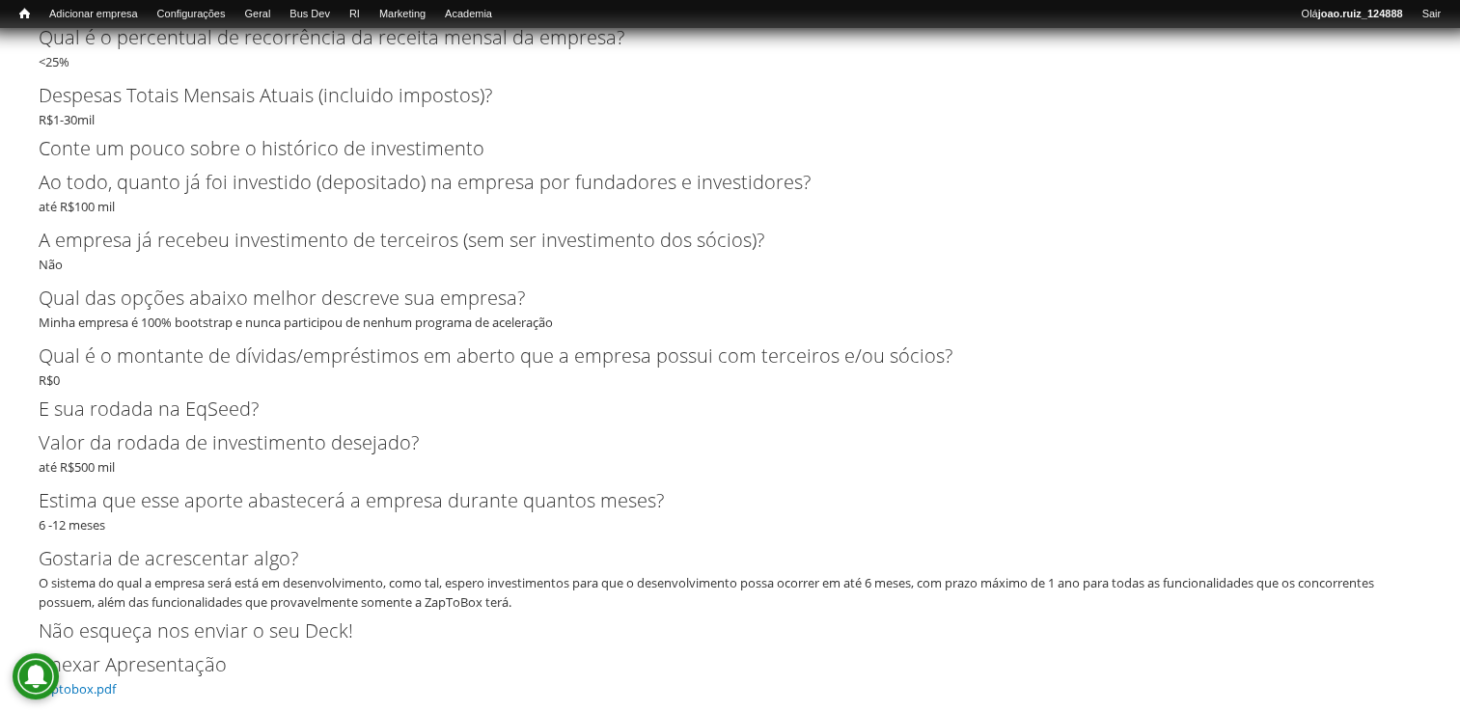
scroll to position [4148, 0]
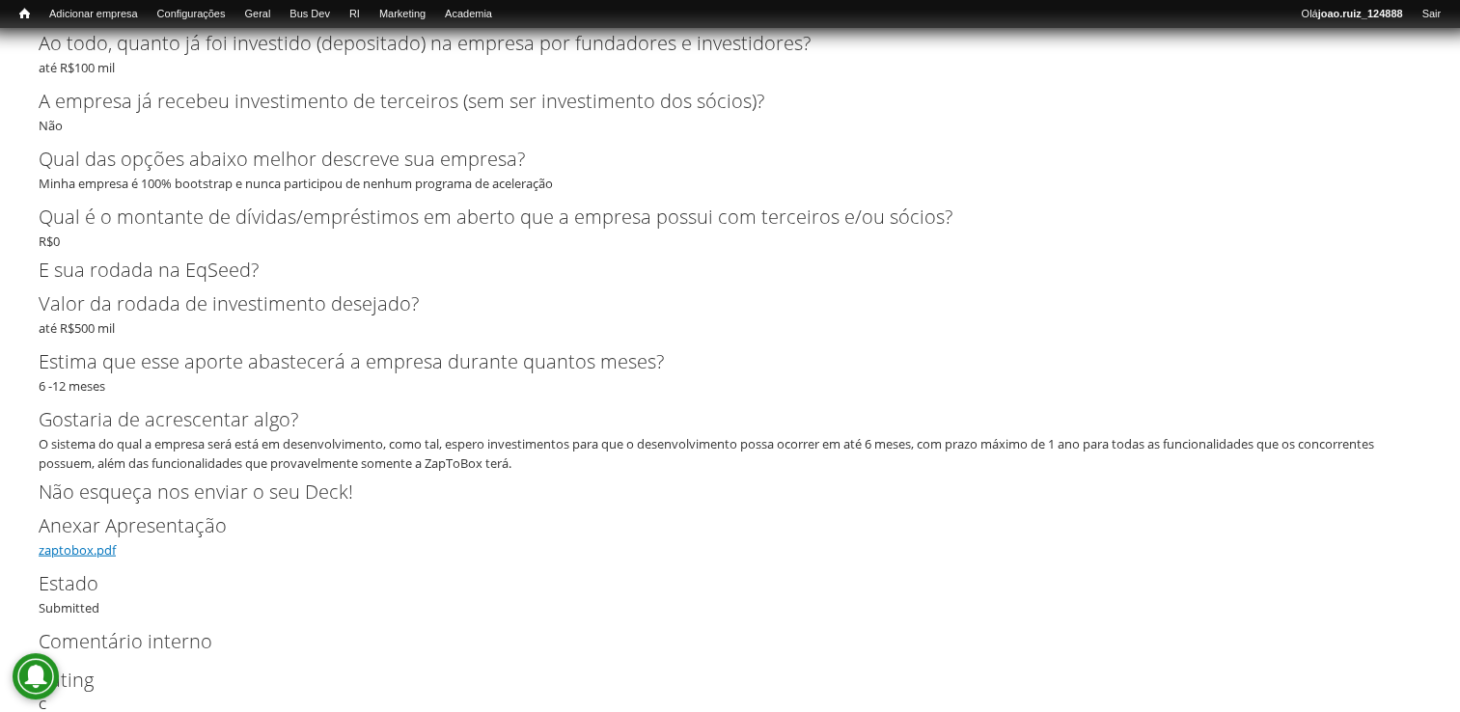
click at [93, 553] on link "zaptobox.pdf" at bounding box center [77, 549] width 77 height 17
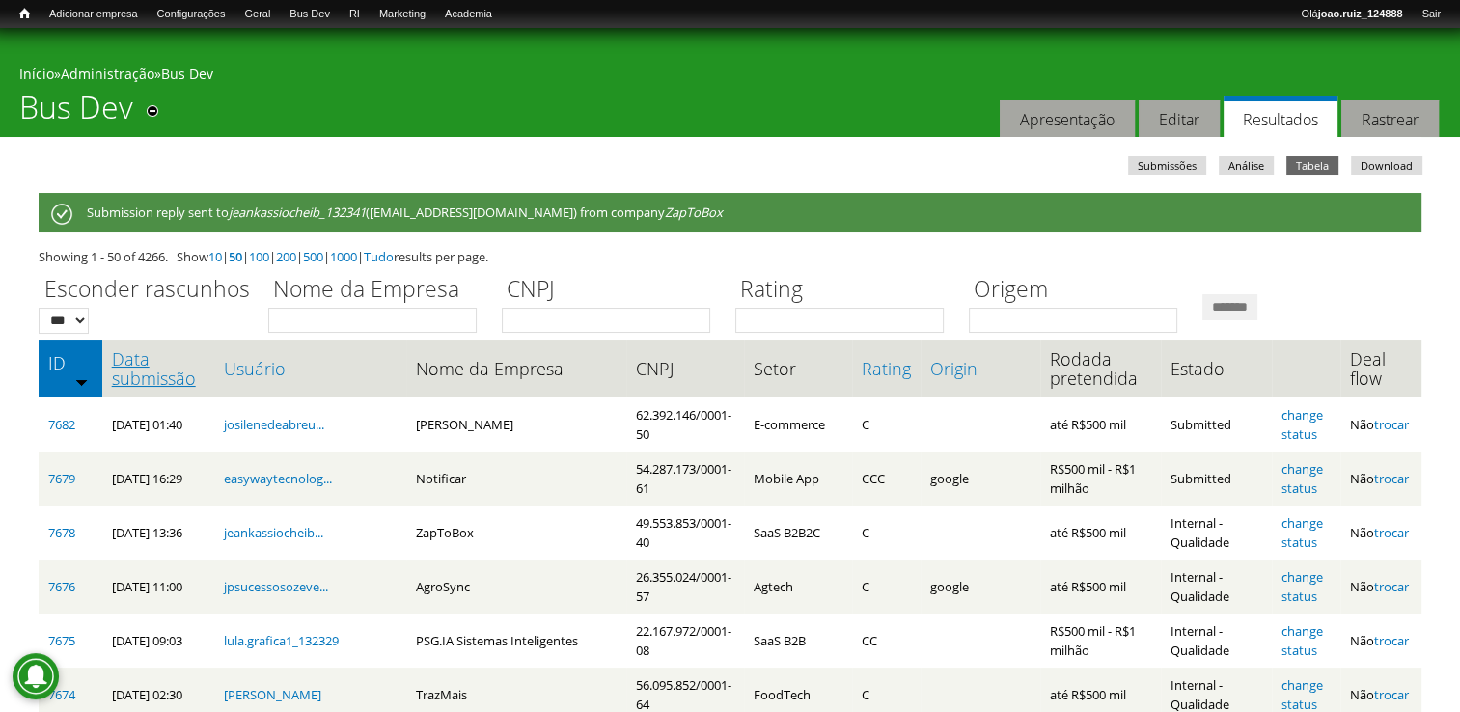
click at [150, 357] on link "Data submissão" at bounding box center [158, 368] width 93 height 39
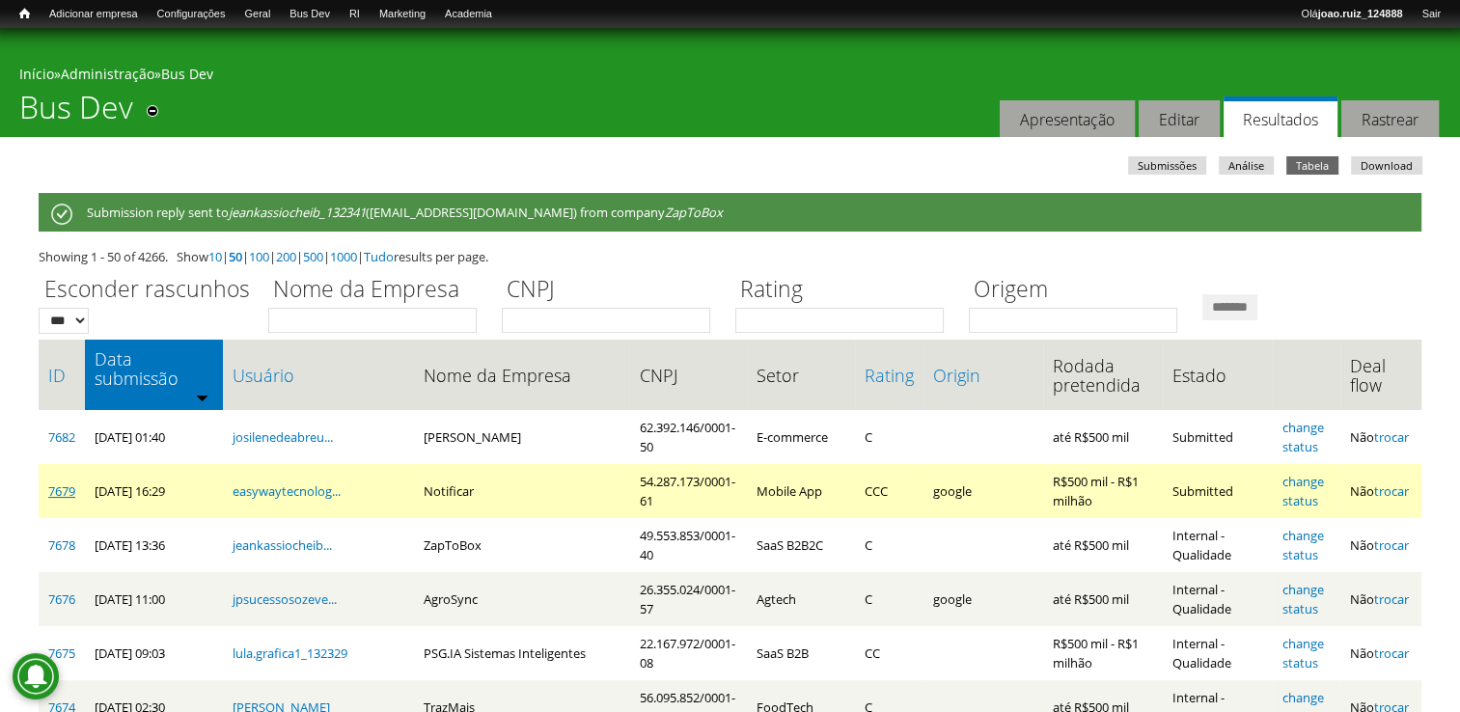
click at [66, 482] on link "7679" at bounding box center [61, 490] width 27 height 17
click at [1304, 473] on link "change status" at bounding box center [1302, 491] width 41 height 37
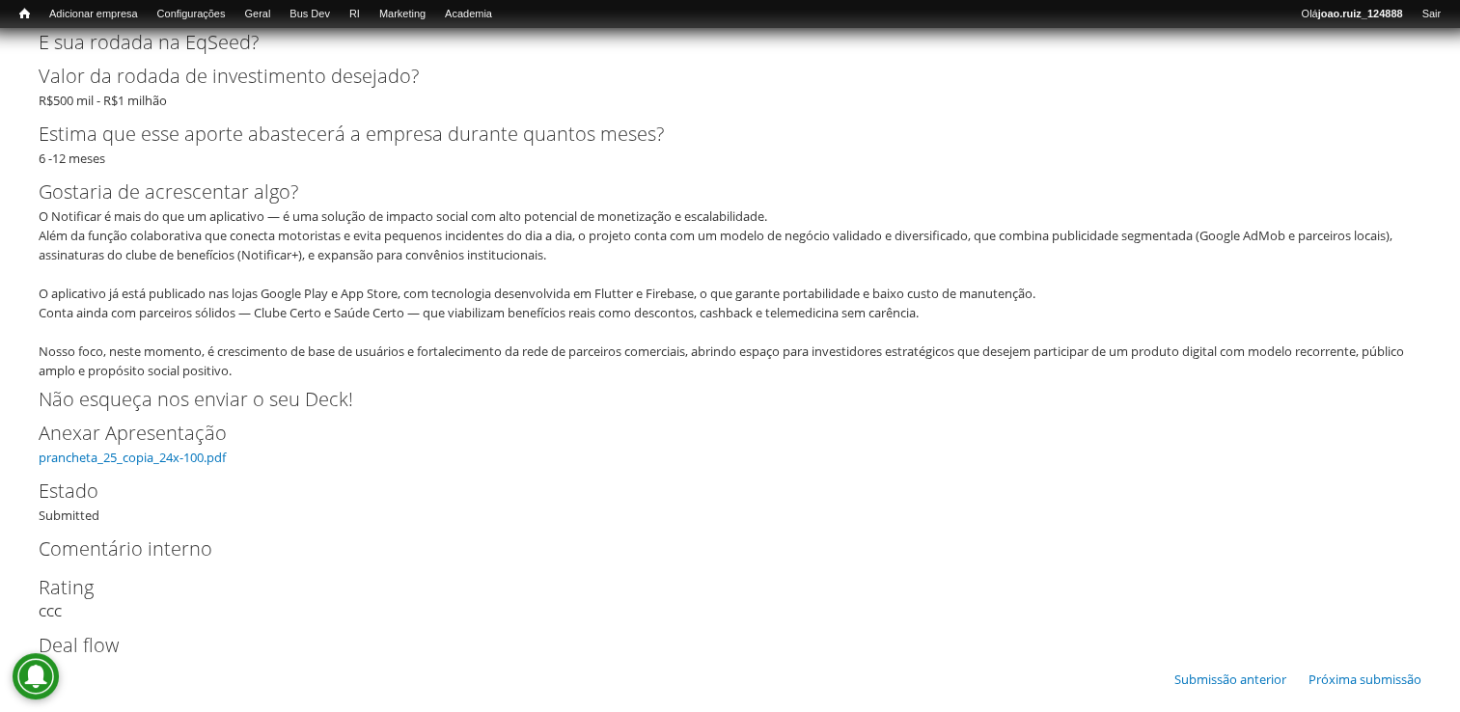
scroll to position [4276, 0]
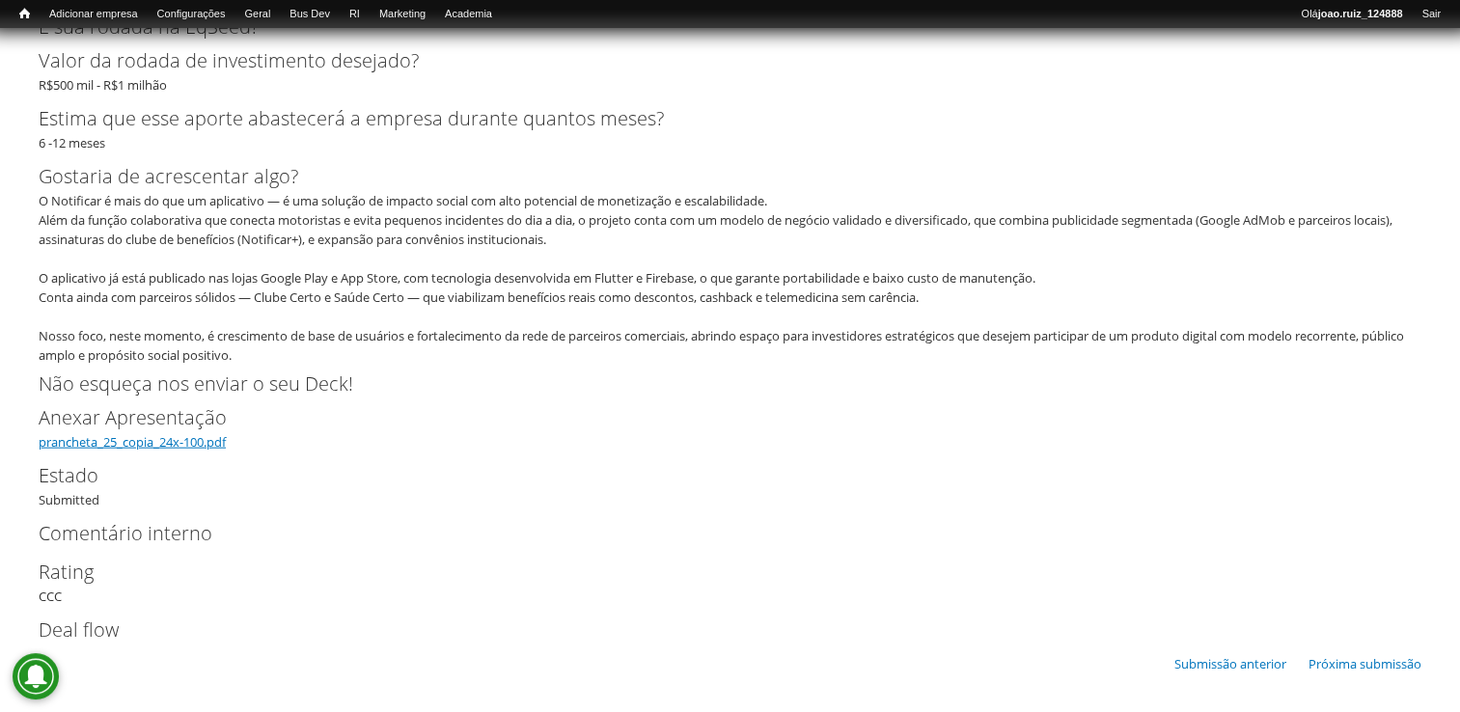
click at [182, 439] on link "prancheta_25_copia_24x-100.pdf" at bounding box center [132, 441] width 187 height 17
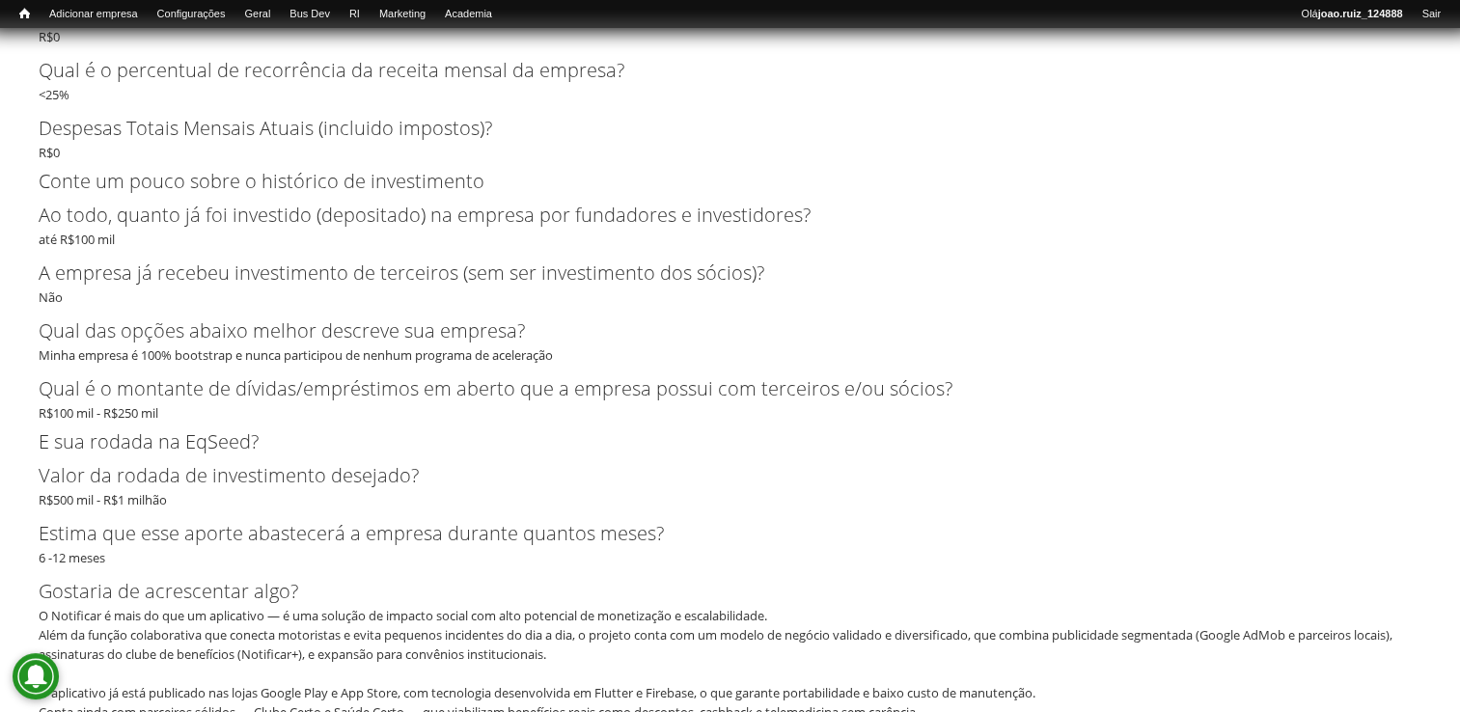
scroll to position [3955, 0]
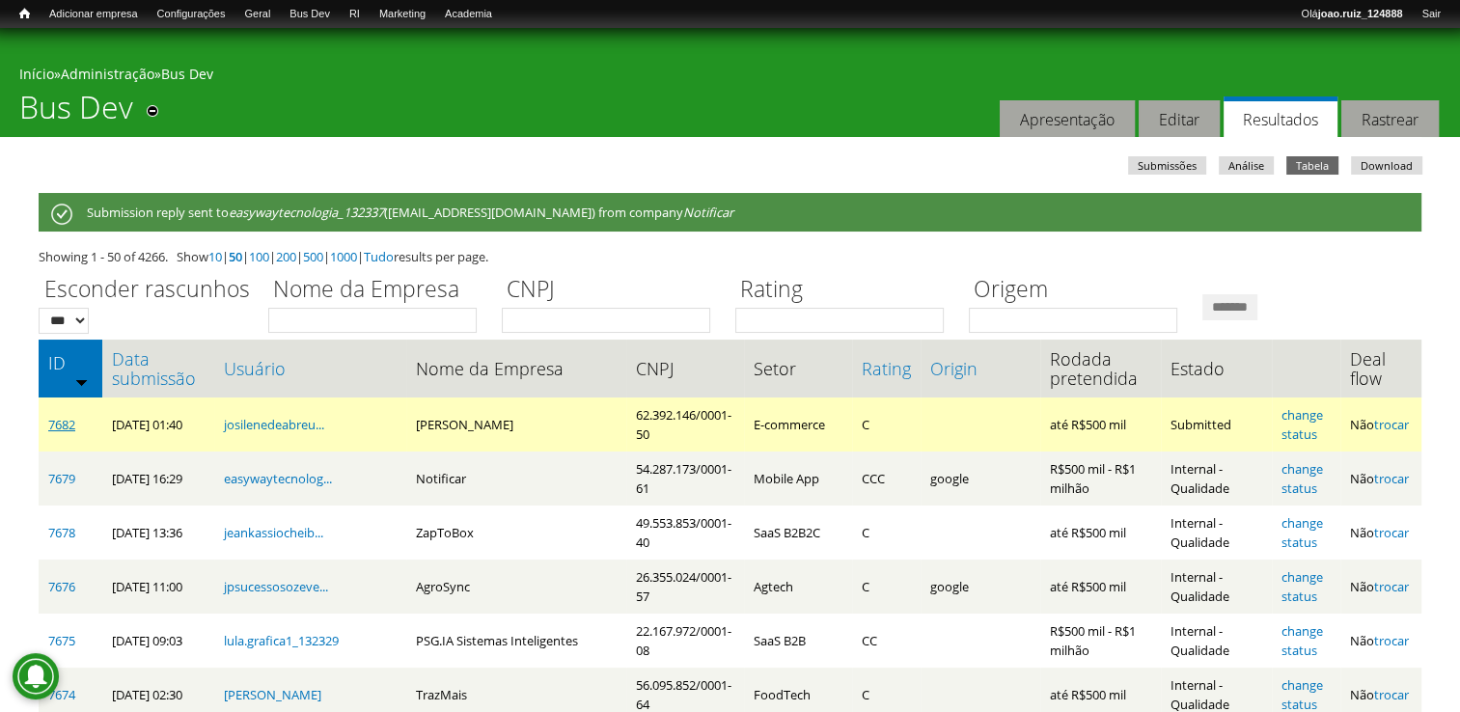
click at [49, 428] on link "7682" at bounding box center [61, 424] width 27 height 17
click at [1308, 423] on link "change status" at bounding box center [1301, 424] width 41 height 37
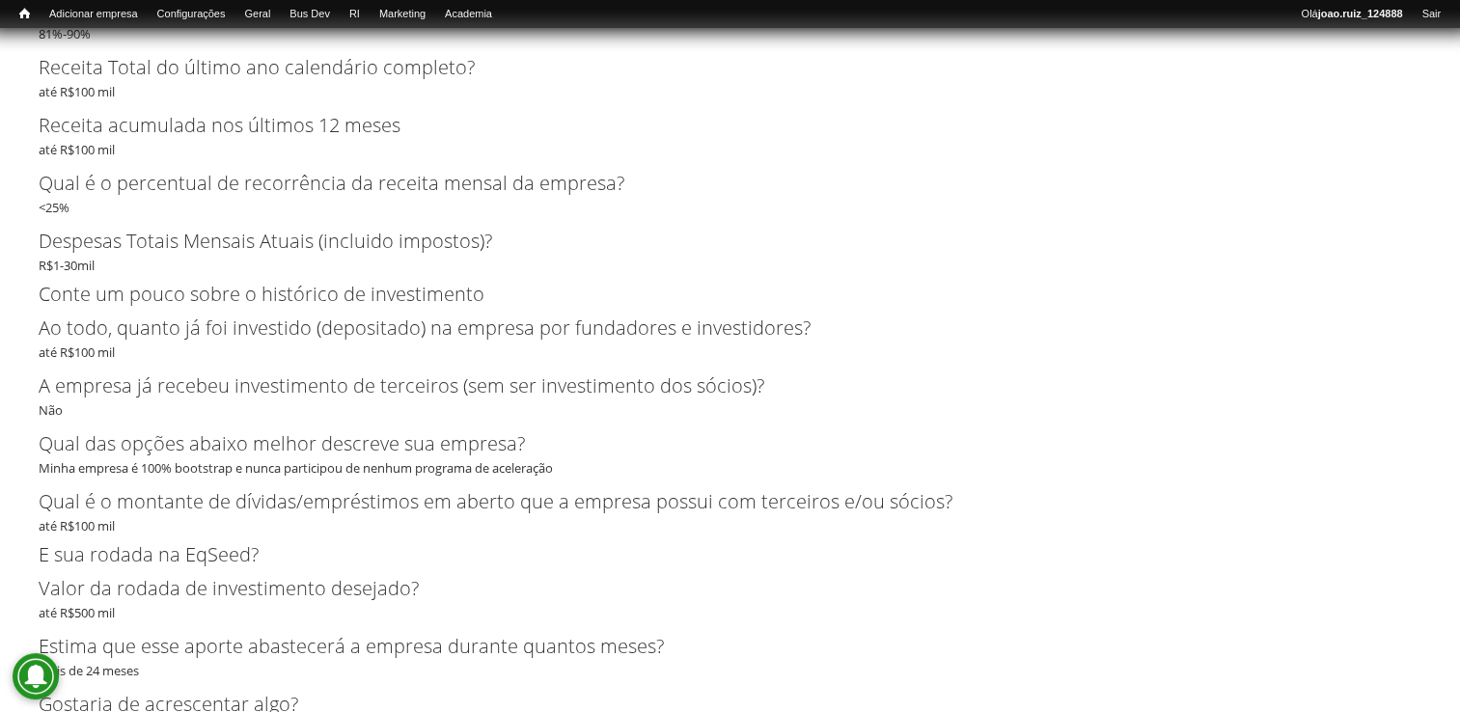
scroll to position [2122, 0]
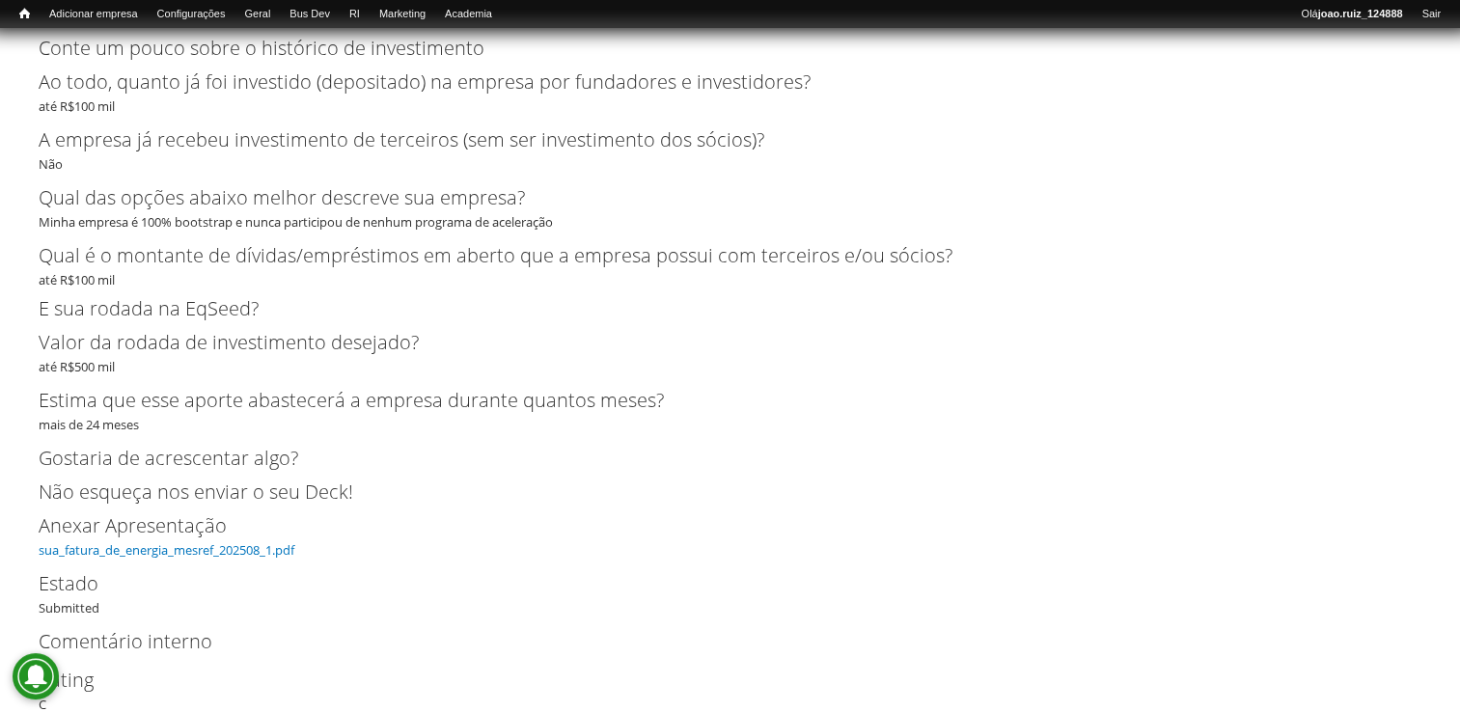
click at [196, 556] on link "sua_fatura_de_energia_mesref_202508_1.pdf" at bounding box center [167, 549] width 256 height 17
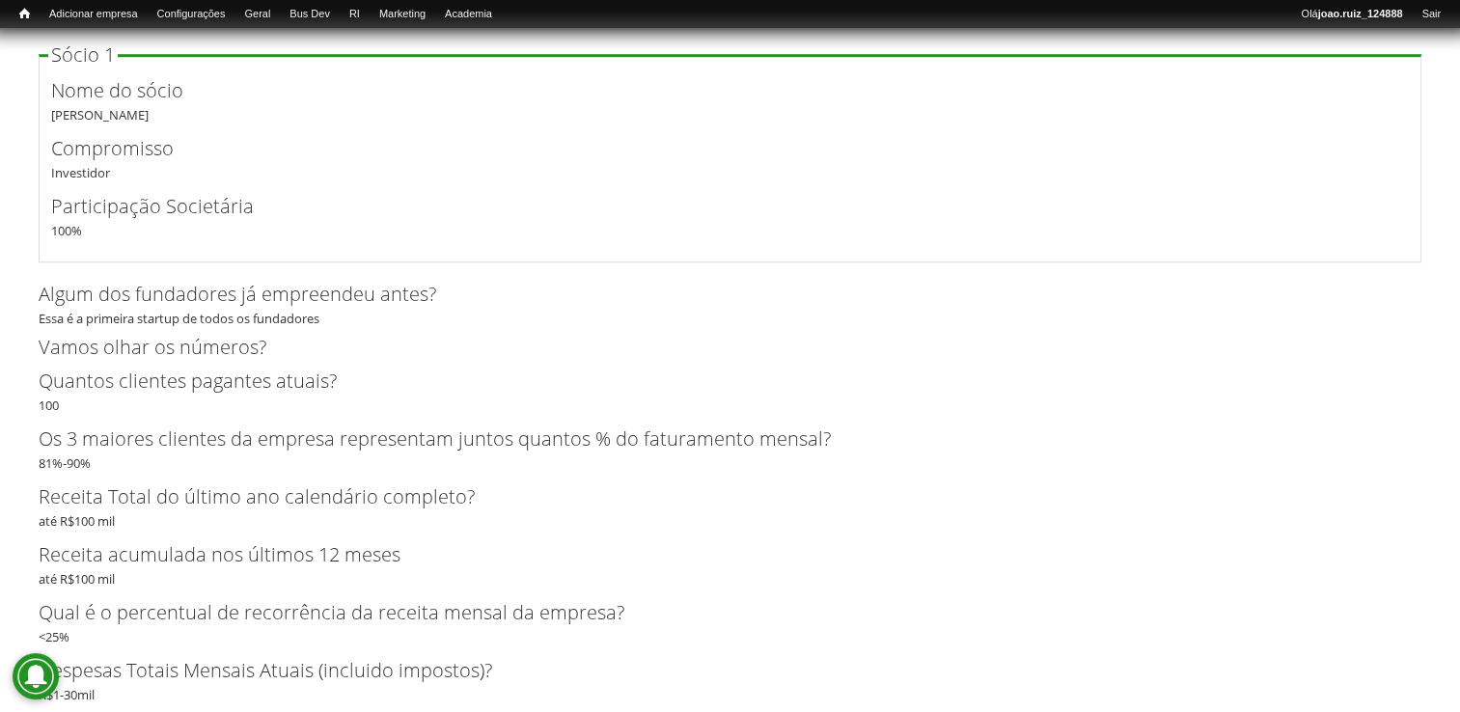
scroll to position [1929, 0]
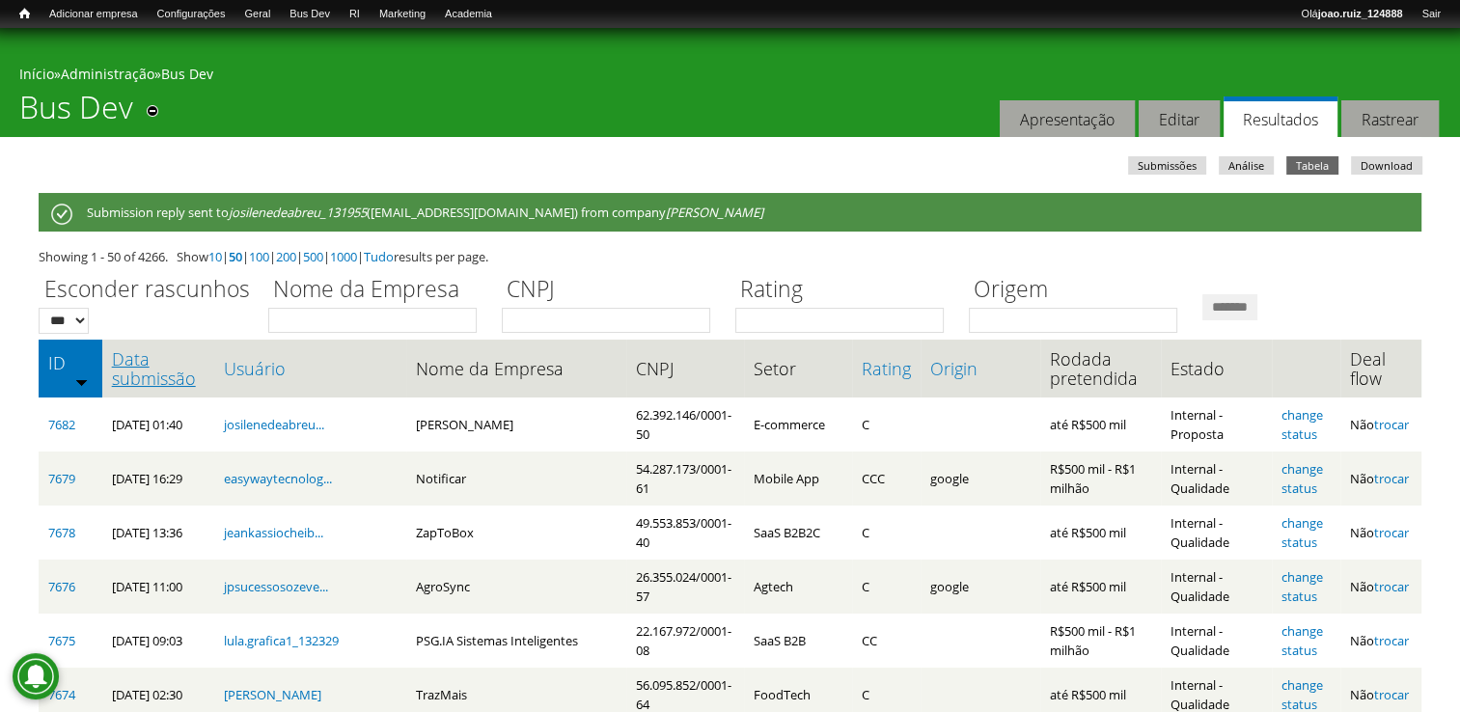
click at [125, 365] on link "Data submissão" at bounding box center [158, 368] width 93 height 39
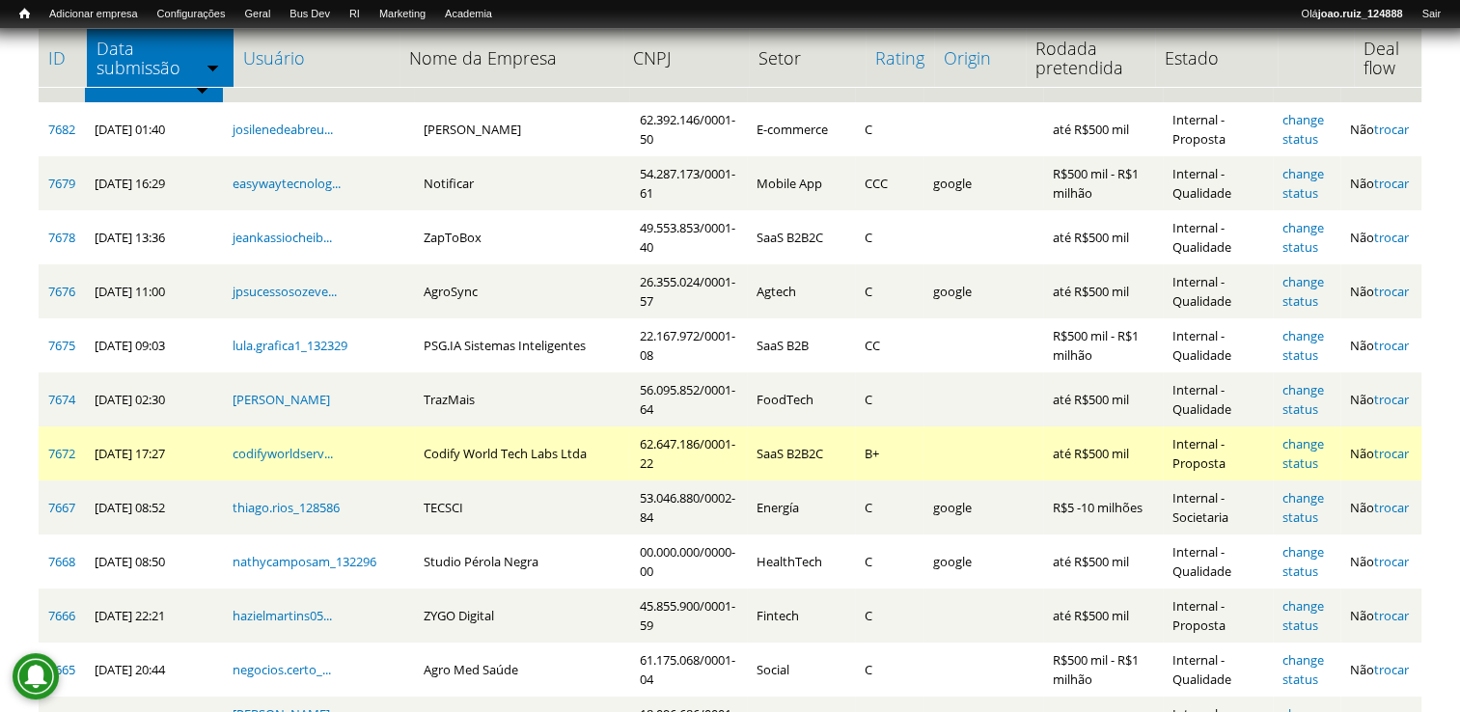
scroll to position [96, 0]
